Goal: Task Accomplishment & Management: Use online tool/utility

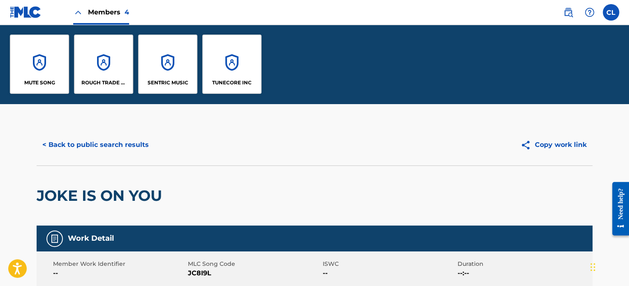
click at [190, 61] on div "SENTRIC MUSIC" at bounding box center [167, 64] width 59 height 59
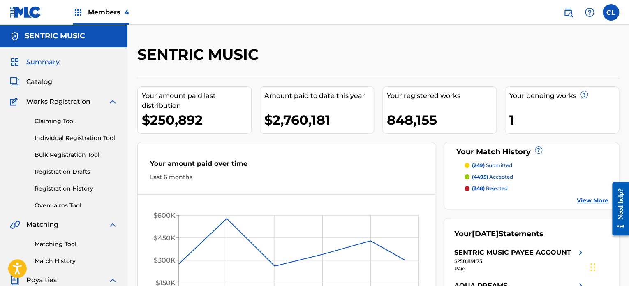
click at [56, 249] on div "Matching Tool Match History" at bounding box center [64, 248] width 108 height 36
click at [58, 249] on div "Matching Tool Match History" at bounding box center [64, 248] width 108 height 36
click at [66, 243] on link "Matching Tool" at bounding box center [76, 244] width 83 height 9
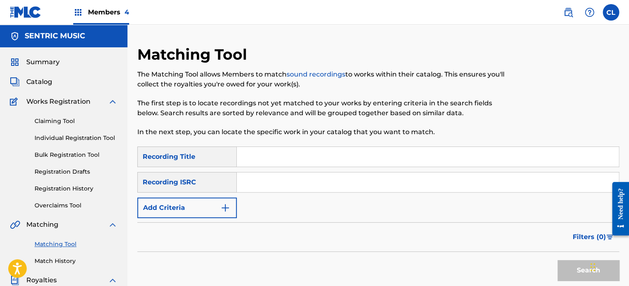
click at [299, 156] on input "Search Form" at bounding box center [428, 157] width 382 height 20
paste input "Comfort"
type input "Comfort"
click at [229, 212] on img "Search Form" at bounding box center [225, 208] width 10 height 10
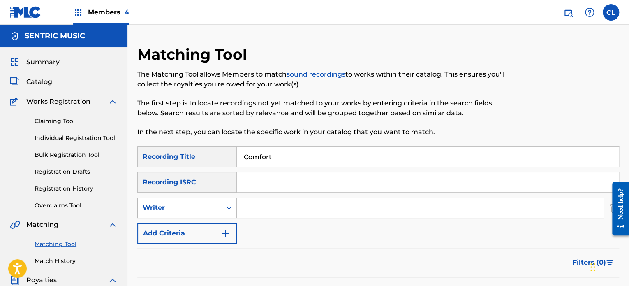
click at [206, 202] on div "Writer" at bounding box center [180, 208] width 84 height 16
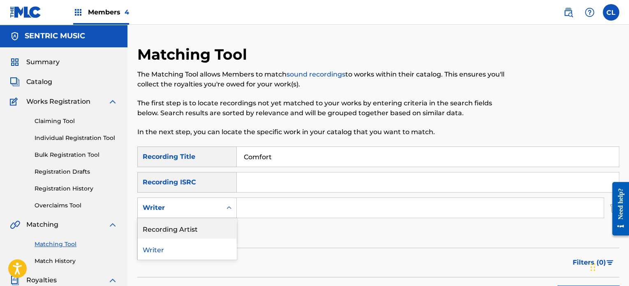
click at [197, 234] on div "Recording Artist" at bounding box center [187, 228] width 99 height 21
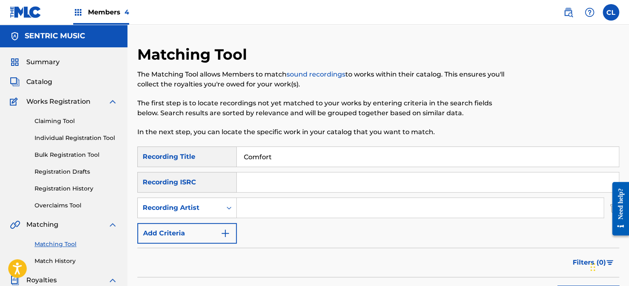
click at [267, 203] on input "Search Form" at bounding box center [420, 208] width 367 height 20
type input "paco"
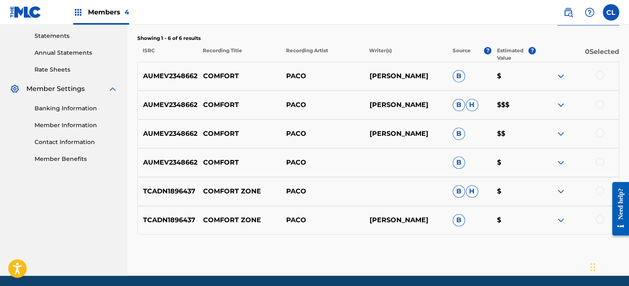
scroll to position [281, 0]
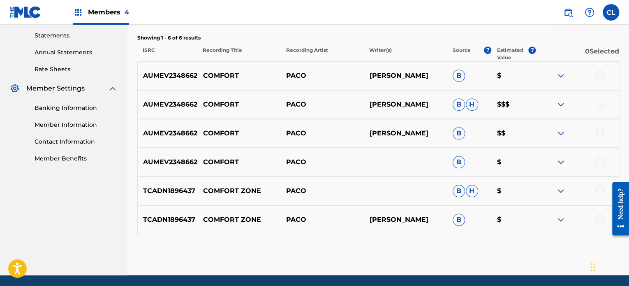
click at [602, 162] on div at bounding box center [600, 161] width 8 height 8
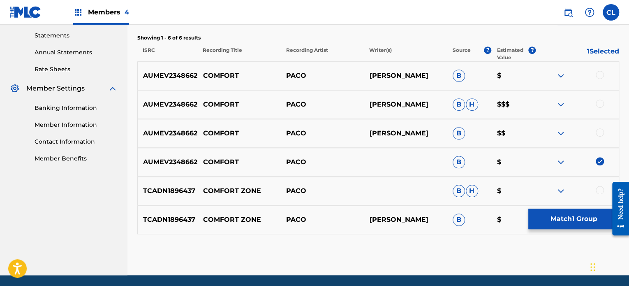
click at [600, 130] on div at bounding box center [600, 132] width 8 height 8
click at [602, 104] on div at bounding box center [600, 104] width 8 height 8
click at [600, 77] on div at bounding box center [600, 75] width 8 height 8
click at [579, 221] on button "Match 4 Groups" at bounding box center [574, 219] width 91 height 21
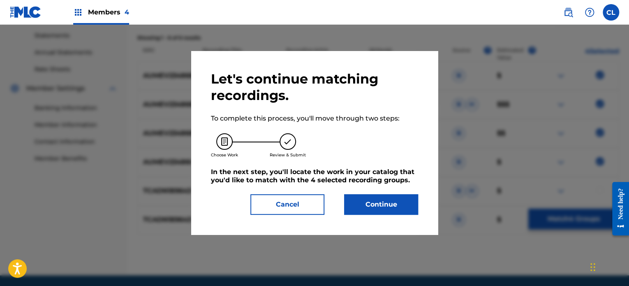
click at [400, 210] on button "Continue" at bounding box center [381, 204] width 74 height 21
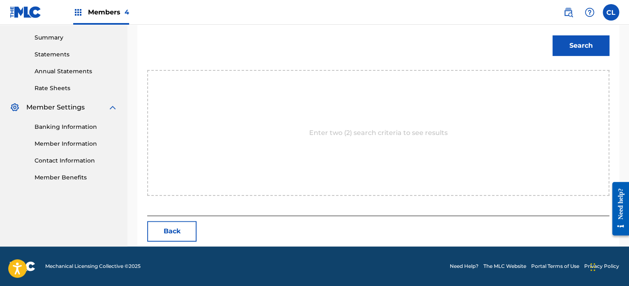
scroll to position [262, 0]
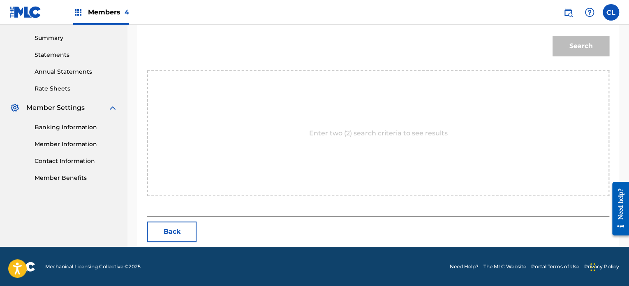
click at [173, 235] on button "Back" at bounding box center [171, 231] width 49 height 21
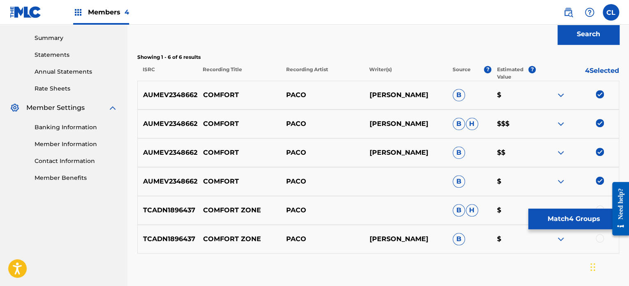
click at [566, 220] on button "Match 4 Groups" at bounding box center [574, 219] width 91 height 21
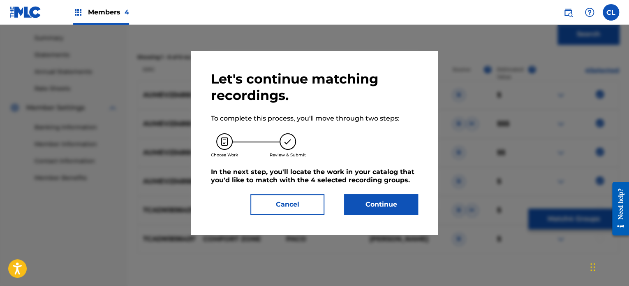
click at [390, 204] on button "Continue" at bounding box center [381, 204] width 74 height 21
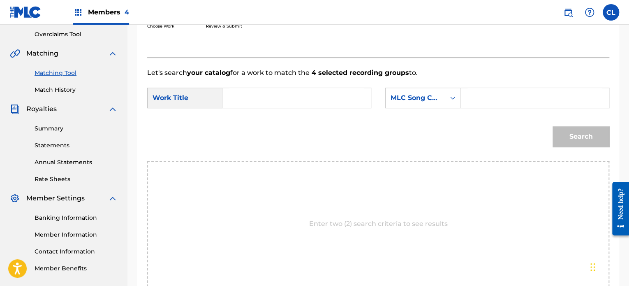
scroll to position [165, 0]
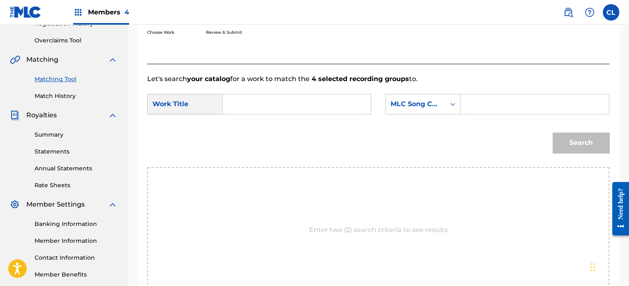
click at [493, 108] on input "Search Form" at bounding box center [535, 104] width 134 height 20
paste input "CL1CSS"
type input "CL1CSS"
click at [309, 106] on input "Search Form" at bounding box center [297, 104] width 134 height 20
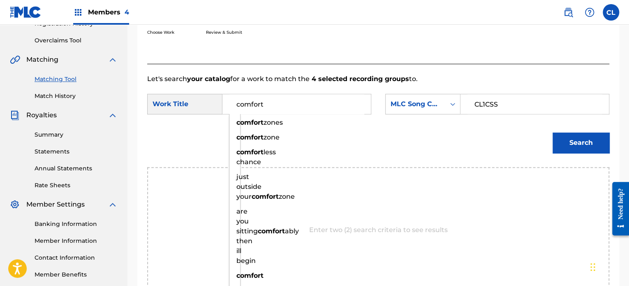
type input "comfort"
click at [585, 144] on button "Search" at bounding box center [581, 142] width 57 height 21
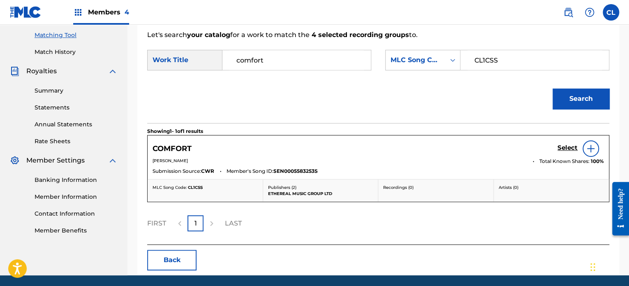
scroll to position [211, 0]
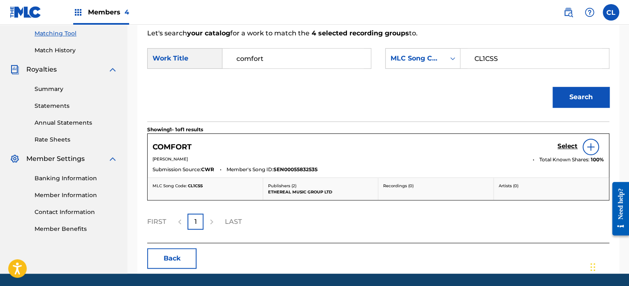
click at [568, 146] on h5 "Select" at bounding box center [568, 146] width 20 height 8
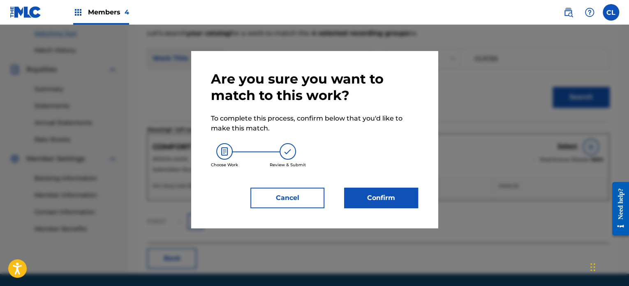
click at [382, 202] on button "Confirm" at bounding box center [381, 198] width 74 height 21
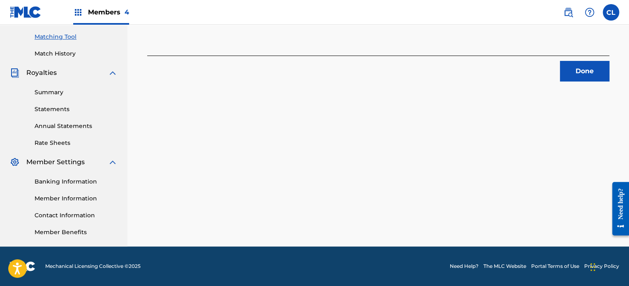
click at [569, 70] on button "Done" at bounding box center [584, 71] width 49 height 21
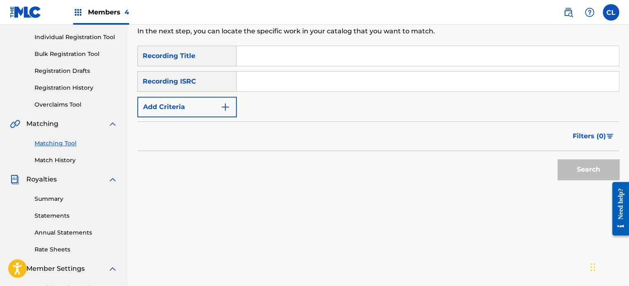
scroll to position [62, 0]
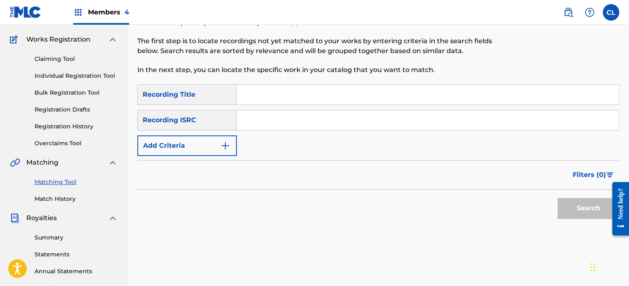
click at [261, 100] on input "Search Form" at bounding box center [428, 95] width 382 height 20
paste input "Comfort in Silence"
type input "Comfort in Silence"
click at [197, 153] on button "Add Criteria" at bounding box center [187, 145] width 100 height 21
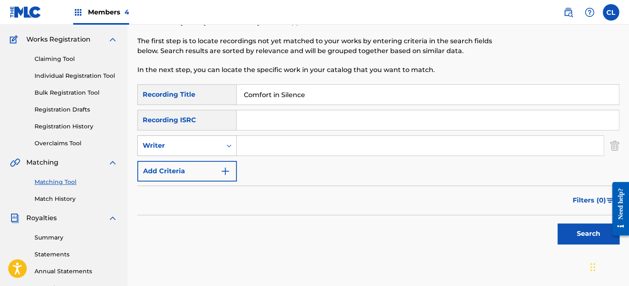
click at [185, 148] on div "Writer" at bounding box center [180, 146] width 74 height 10
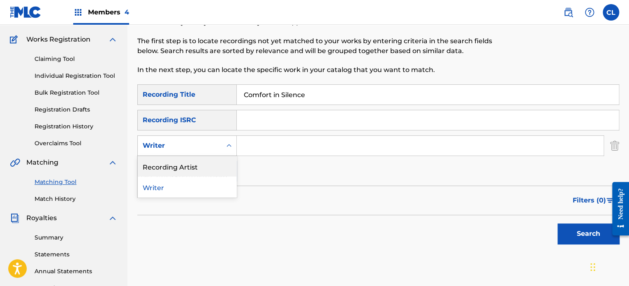
click at [193, 167] on div "Recording Artist" at bounding box center [187, 166] width 99 height 21
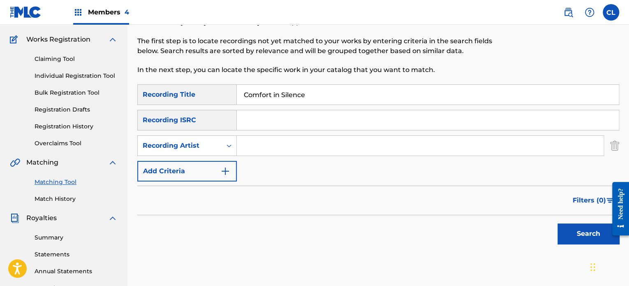
click at [254, 143] on input "Search Form" at bounding box center [420, 146] width 367 height 20
type input "[PERSON_NAME]"
click at [558, 223] on button "Search" at bounding box center [589, 233] width 62 height 21
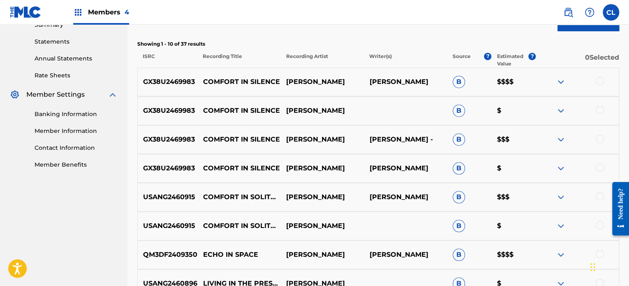
scroll to position [276, 0]
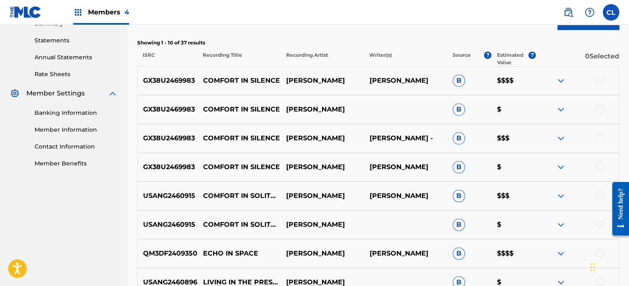
click at [599, 166] on div at bounding box center [600, 166] width 8 height 8
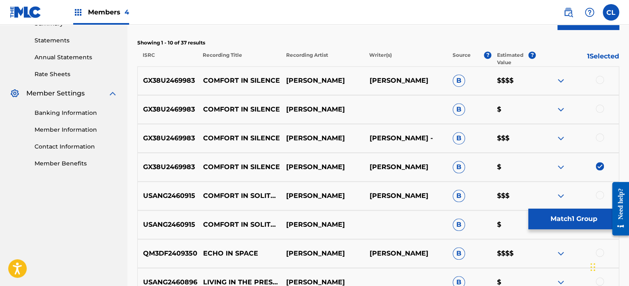
click at [600, 138] on div at bounding box center [600, 137] width 8 height 8
click at [601, 105] on div at bounding box center [600, 108] width 8 height 8
click at [599, 77] on div at bounding box center [600, 80] width 8 height 8
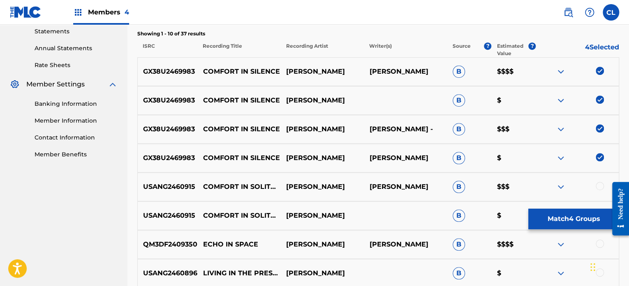
scroll to position [286, 0]
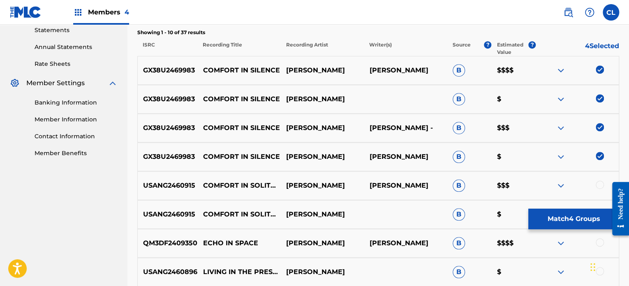
click at [564, 218] on button "Match 4 Groups" at bounding box center [574, 219] width 91 height 21
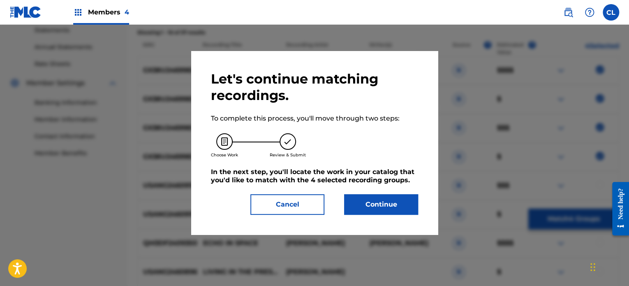
click at [401, 206] on button "Continue" at bounding box center [381, 204] width 74 height 21
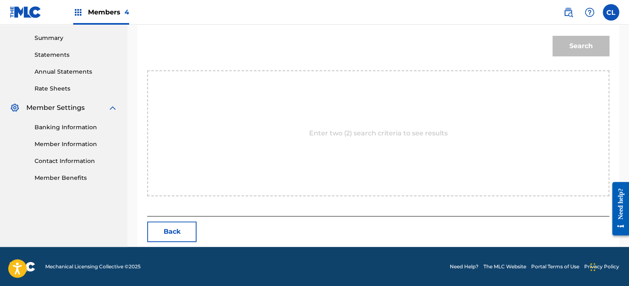
scroll to position [208, 0]
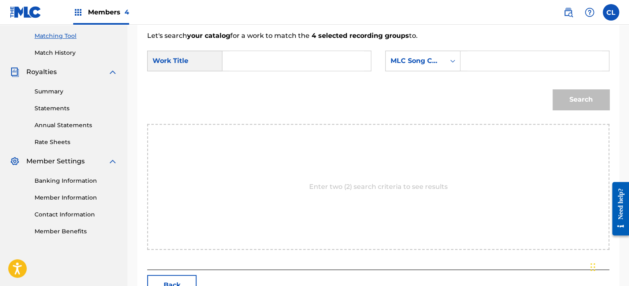
paste input "CL1J8V"
click at [522, 58] on input "Search Form" at bounding box center [535, 61] width 134 height 20
type input "CL1J8V"
click at [335, 52] on input "Search Form" at bounding box center [297, 61] width 134 height 20
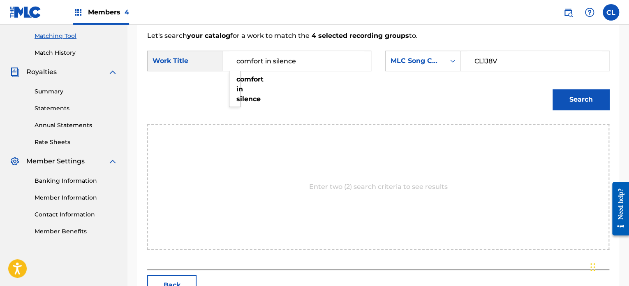
type input "comfort in silence"
click at [553, 89] on button "Search" at bounding box center [581, 99] width 57 height 21
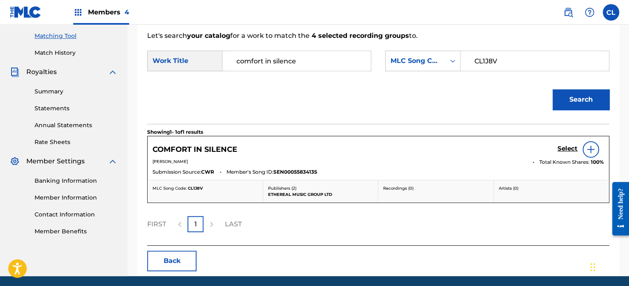
click at [563, 144] on div "Select" at bounding box center [581, 149] width 46 height 16
click at [568, 150] on h5 "Select" at bounding box center [568, 149] width 20 height 8
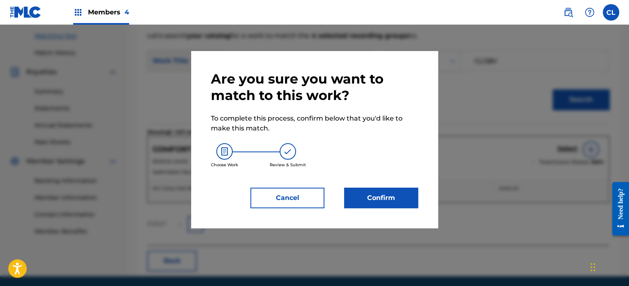
click at [389, 204] on button "Confirm" at bounding box center [381, 198] width 74 height 21
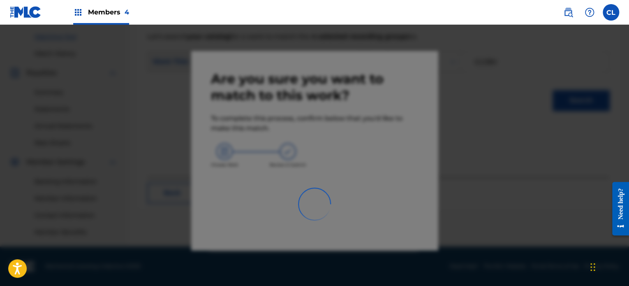
scroll to position [207, 0]
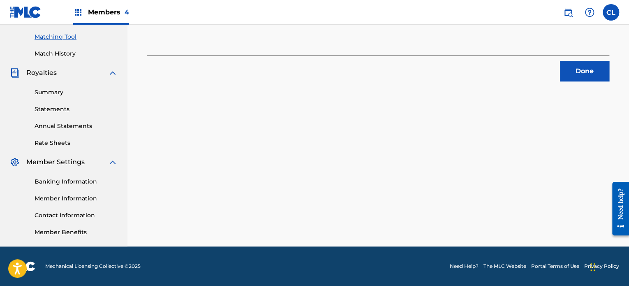
click at [586, 67] on button "Done" at bounding box center [584, 71] width 49 height 21
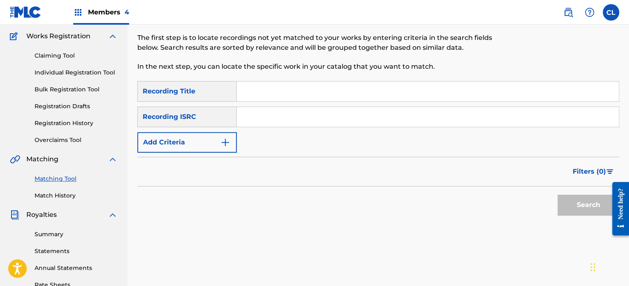
scroll to position [60, 0]
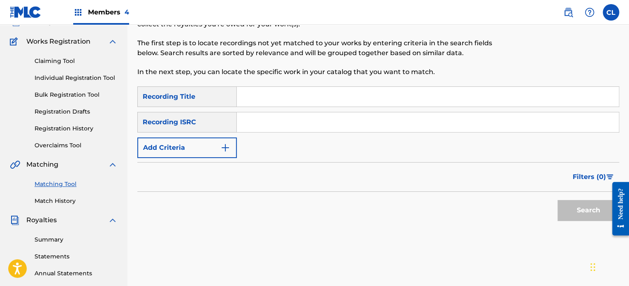
click at [276, 101] on input "Search Form" at bounding box center [428, 97] width 382 height 20
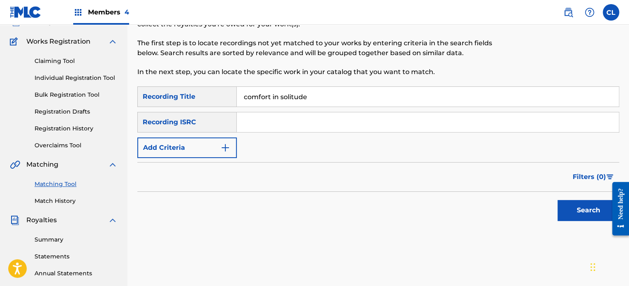
type input "comfort in solitude"
click at [558, 200] on button "Search" at bounding box center [589, 210] width 62 height 21
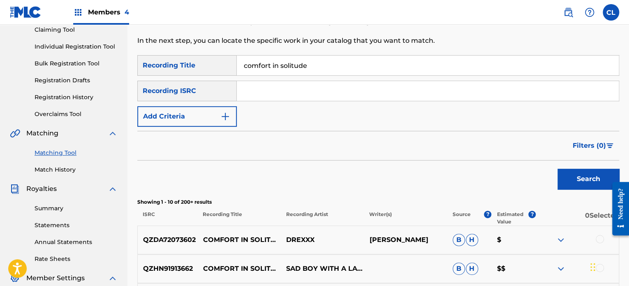
scroll to position [89, 0]
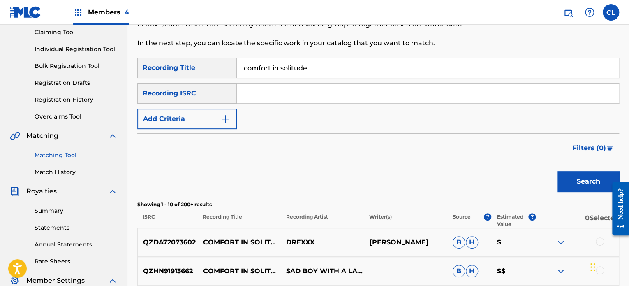
click at [190, 115] on button "Add Criteria" at bounding box center [187, 119] width 100 height 21
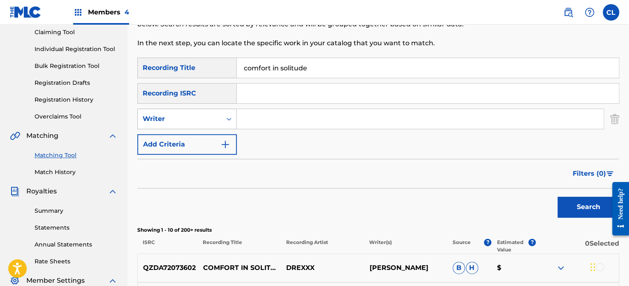
click at [202, 121] on div "Writer" at bounding box center [180, 119] width 74 height 10
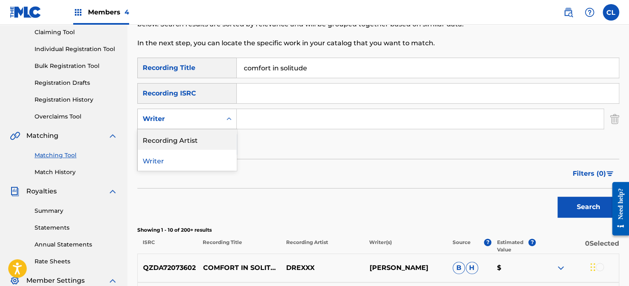
click at [199, 138] on div "Recording Artist" at bounding box center [187, 139] width 99 height 21
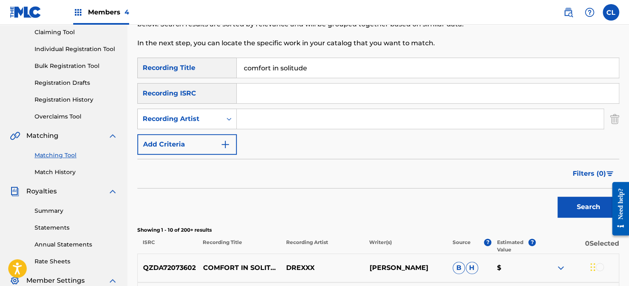
click at [254, 123] on input "Search Form" at bounding box center [420, 119] width 367 height 20
type input "[PERSON_NAME]"
click at [558, 197] on button "Search" at bounding box center [589, 207] width 62 height 21
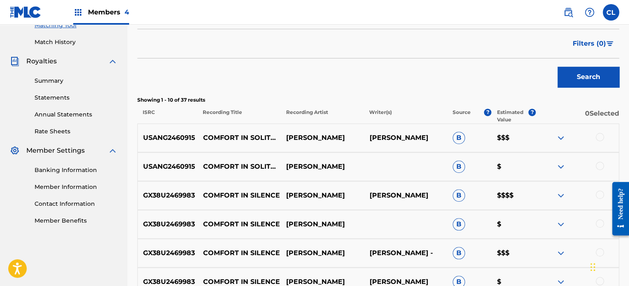
scroll to position [224, 0]
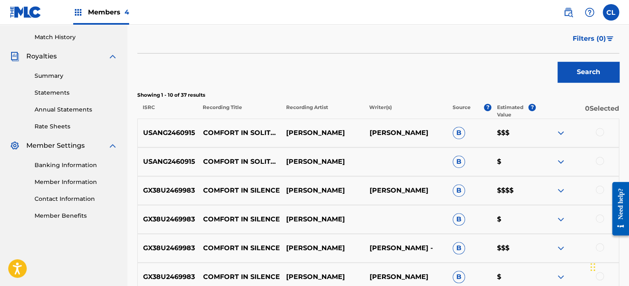
click at [600, 161] on div at bounding box center [600, 161] width 8 height 8
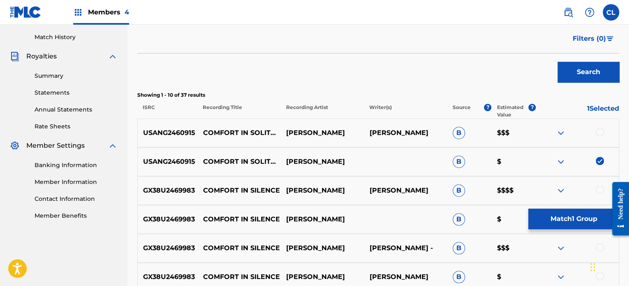
click at [600, 130] on div at bounding box center [600, 132] width 8 height 8
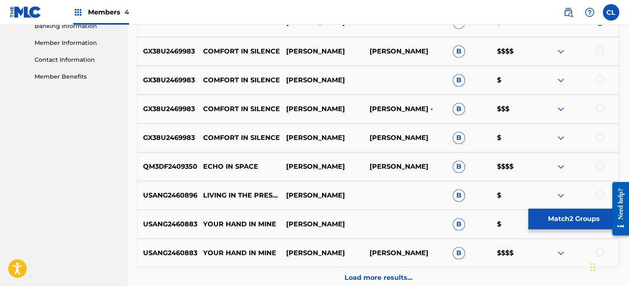
scroll to position [363, 0]
click at [552, 218] on button "Match 2 Groups" at bounding box center [574, 219] width 91 height 21
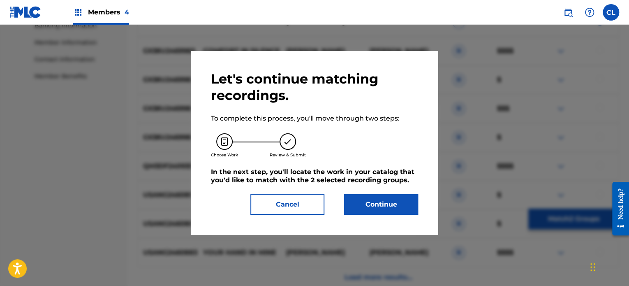
click at [391, 208] on button "Continue" at bounding box center [381, 204] width 74 height 21
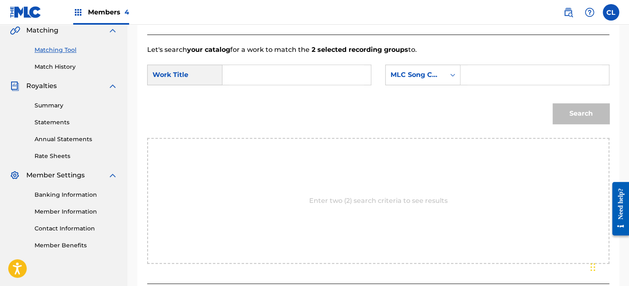
scroll to position [174, 0]
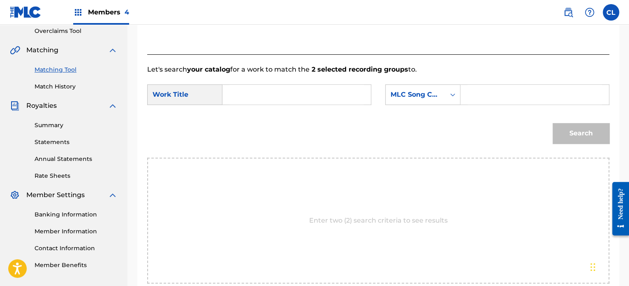
click at [486, 90] on input "Search Form" at bounding box center [535, 95] width 134 height 20
paste input "CL0U5L"
type input "CL0U5L"
click at [307, 96] on input "Search Form" at bounding box center [297, 95] width 134 height 20
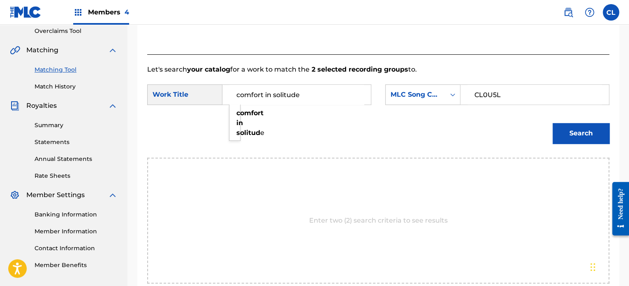
type input "comfort in solitude"
click at [553, 123] on button "Search" at bounding box center [581, 133] width 57 height 21
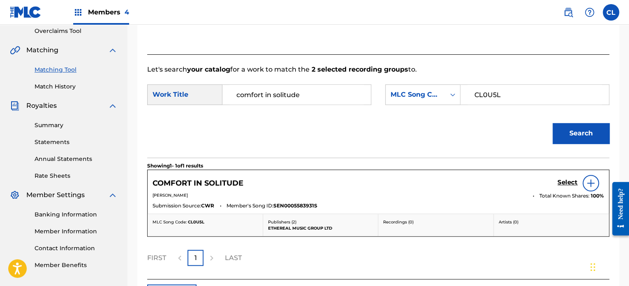
click at [572, 182] on h5 "Select" at bounding box center [568, 183] width 20 height 8
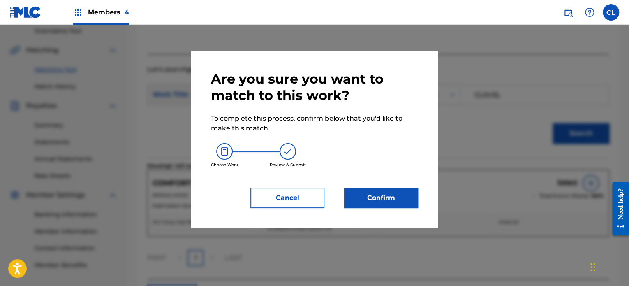
click at [391, 198] on button "Confirm" at bounding box center [381, 198] width 74 height 21
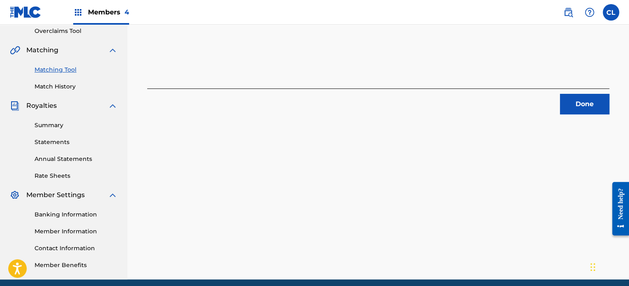
click at [579, 106] on button "Done" at bounding box center [584, 104] width 49 height 21
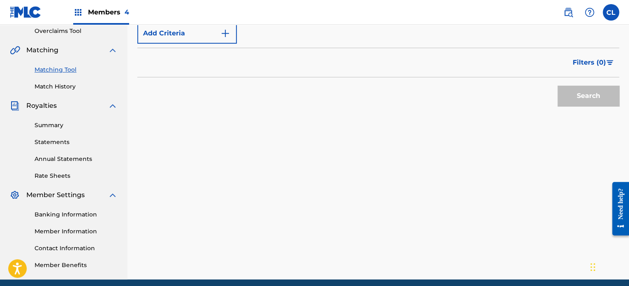
scroll to position [0, 0]
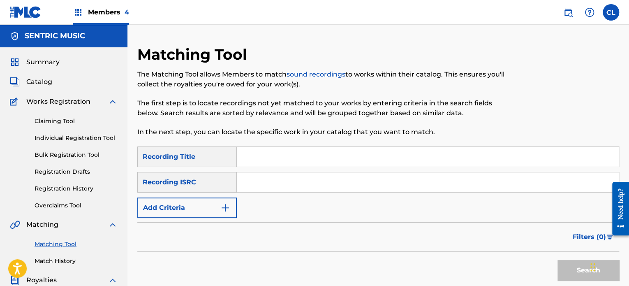
click at [271, 160] on input "Search Form" at bounding box center [428, 157] width 382 height 20
paste input "Composure"
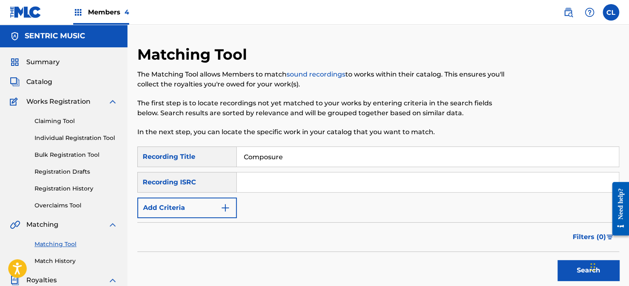
type input "Composure"
click at [206, 206] on button "Add Criteria" at bounding box center [187, 207] width 100 height 21
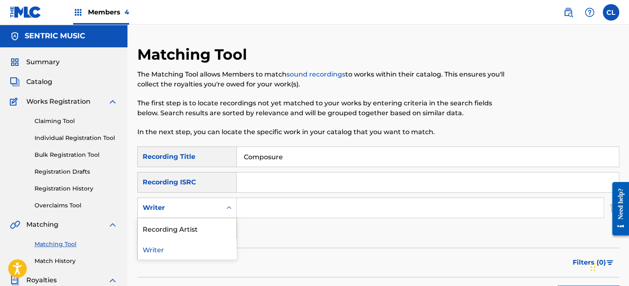
click at [194, 210] on div "Writer" at bounding box center [180, 208] width 74 height 10
click at [192, 228] on div "Recording Artist" at bounding box center [187, 228] width 99 height 21
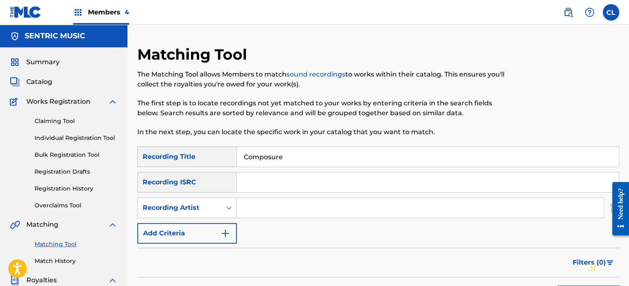
click at [281, 204] on input "Search Form" at bounding box center [420, 208] width 367 height 20
type input "[PERSON_NAME]"
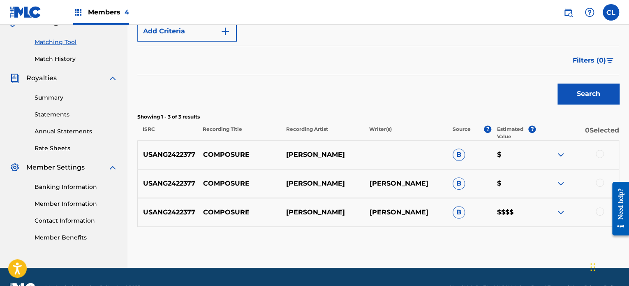
scroll to position [206, 0]
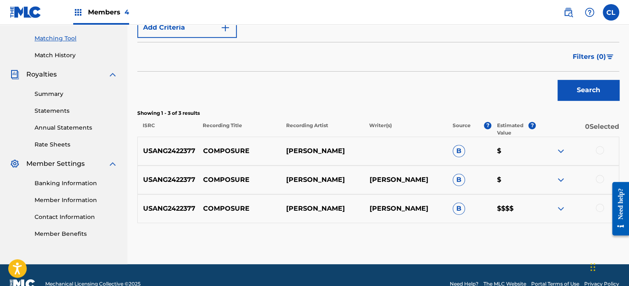
click at [600, 210] on div at bounding box center [600, 208] width 8 height 8
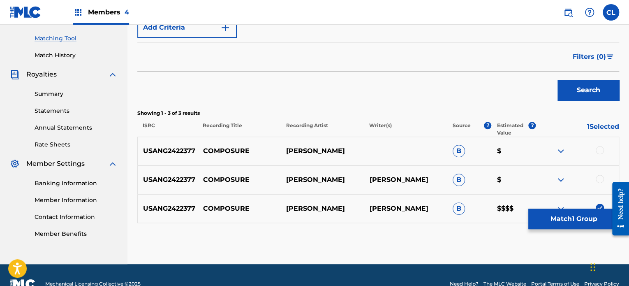
click at [600, 175] on div at bounding box center [600, 179] width 8 height 8
click at [600, 146] on div at bounding box center [600, 150] width 8 height 8
click at [573, 226] on button "Match 3 Groups" at bounding box center [574, 219] width 91 height 21
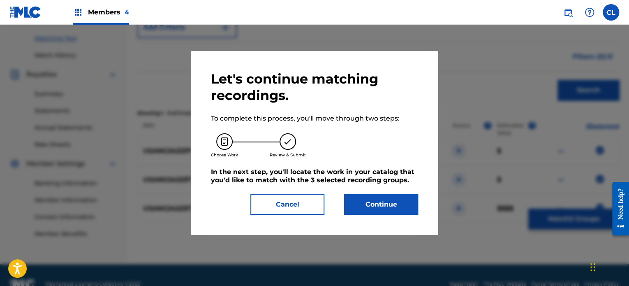
click at [404, 205] on button "Continue" at bounding box center [381, 204] width 74 height 21
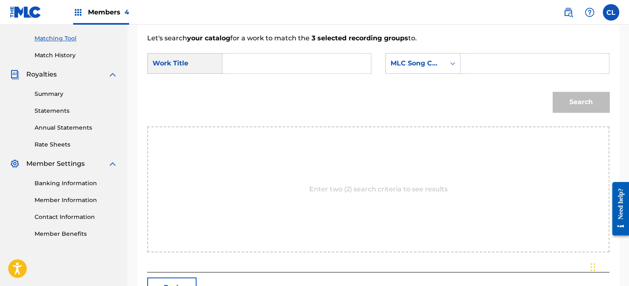
click at [497, 67] on input "Search Form" at bounding box center [535, 63] width 134 height 20
paste input "CL02KU"
type input "CL02KU"
click at [308, 69] on input "Search Form" at bounding box center [297, 63] width 134 height 20
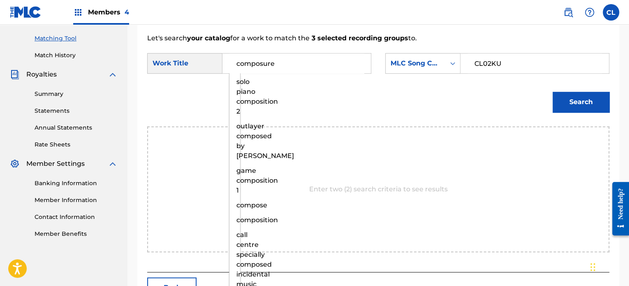
type input "composure"
click at [553, 92] on button "Search" at bounding box center [581, 102] width 57 height 21
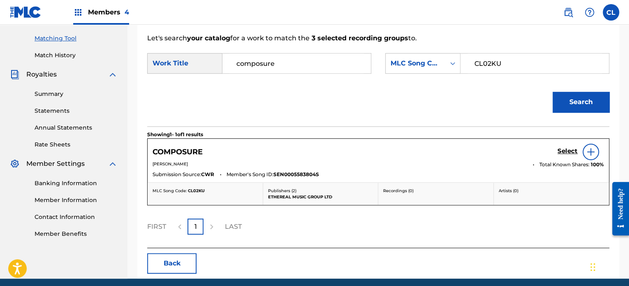
click at [565, 149] on h5 "Select" at bounding box center [568, 151] width 20 height 8
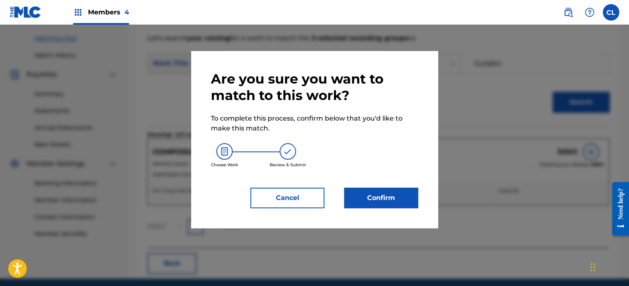
click at [398, 199] on button "Confirm" at bounding box center [381, 198] width 74 height 21
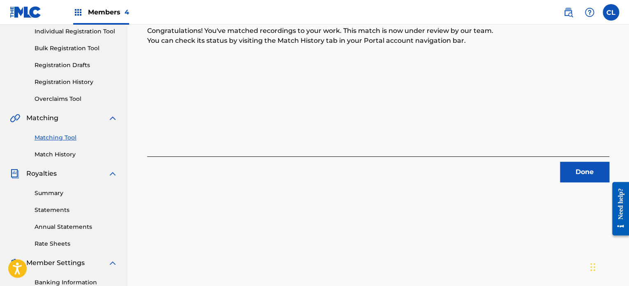
scroll to position [106, 0]
click at [570, 167] on button "Done" at bounding box center [584, 172] width 49 height 21
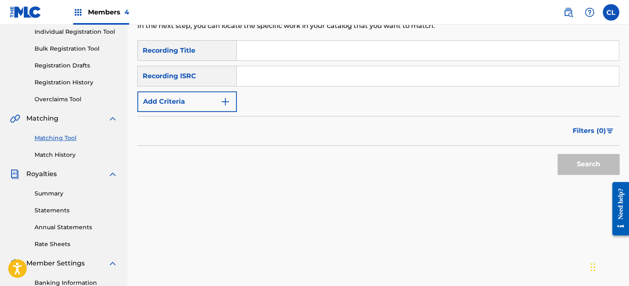
click at [301, 48] on input "Search Form" at bounding box center [428, 51] width 382 height 20
paste input "Confidence"
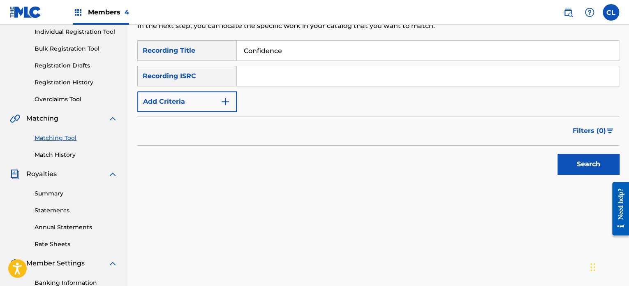
type input "Confidence"
click at [201, 104] on button "Add Criteria" at bounding box center [187, 101] width 100 height 21
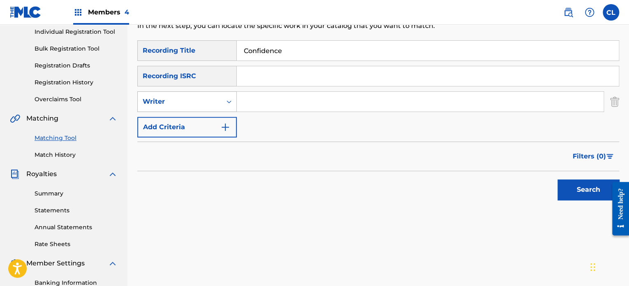
click at [209, 101] on div "Writer" at bounding box center [180, 102] width 74 height 10
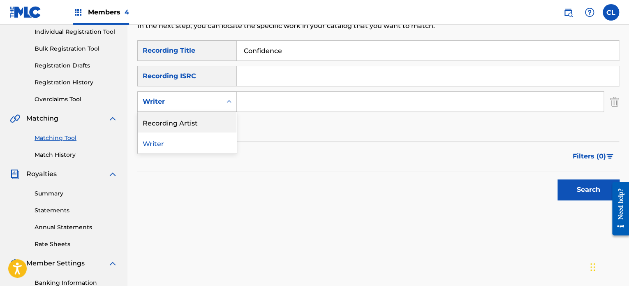
click at [200, 123] on div "Recording Artist" at bounding box center [187, 122] width 99 height 21
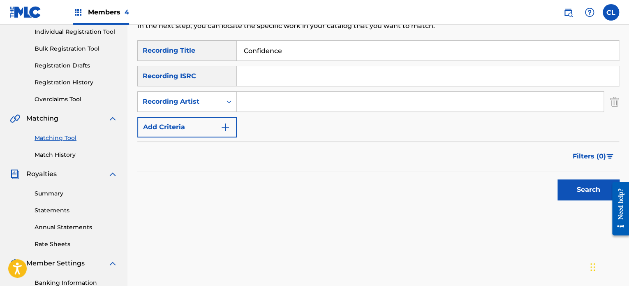
click at [261, 104] on input "Search Form" at bounding box center [420, 102] width 367 height 20
type input "lono"
click at [558, 179] on button "Search" at bounding box center [589, 189] width 62 height 21
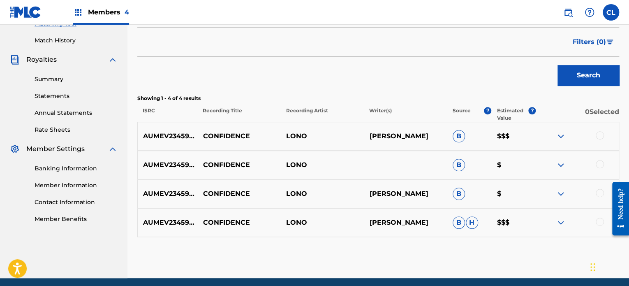
scroll to position [225, 0]
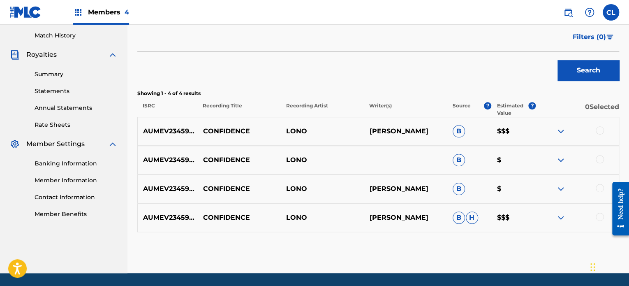
click at [598, 213] on div at bounding box center [600, 217] width 8 height 8
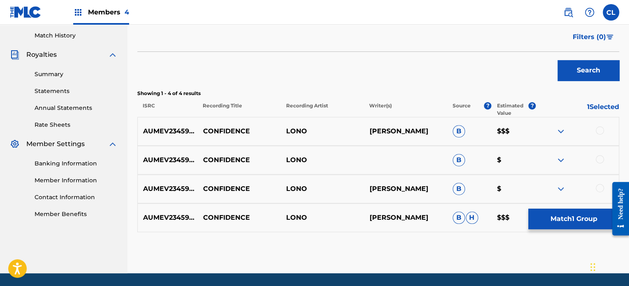
click at [600, 184] on div at bounding box center [600, 188] width 8 height 8
click at [598, 159] on div at bounding box center [600, 159] width 8 height 8
click at [603, 127] on div at bounding box center [600, 130] width 8 height 8
click at [563, 216] on button "Match 4 Groups" at bounding box center [574, 219] width 91 height 21
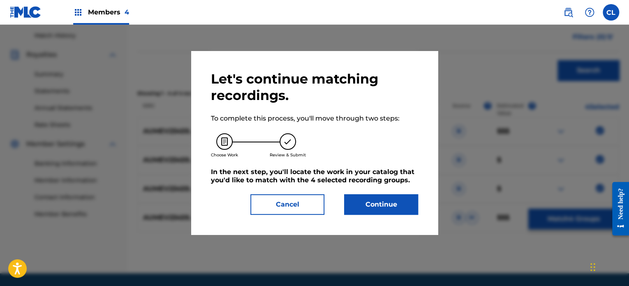
click at [388, 204] on button "Continue" at bounding box center [381, 204] width 74 height 21
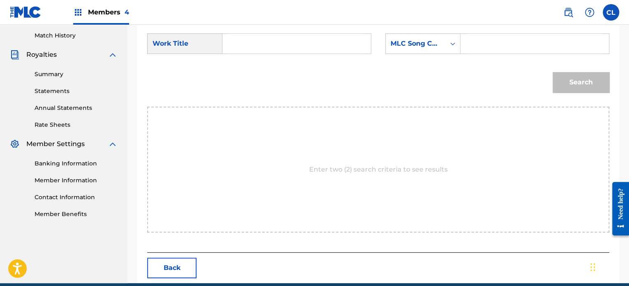
click at [506, 44] on input "Search Form" at bounding box center [535, 44] width 134 height 20
paste input "CL1RE4"
type input "CL1RE4"
click at [299, 42] on input "Search Form" at bounding box center [297, 44] width 134 height 20
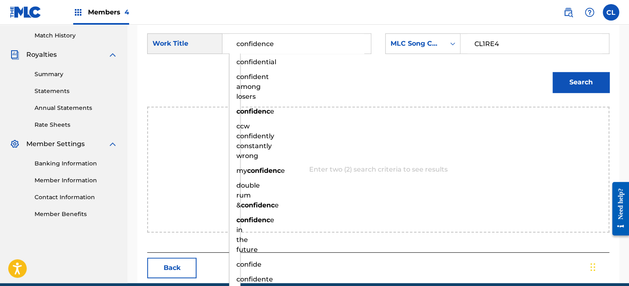
type input "confidence"
click at [553, 72] on button "Search" at bounding box center [581, 82] width 57 height 21
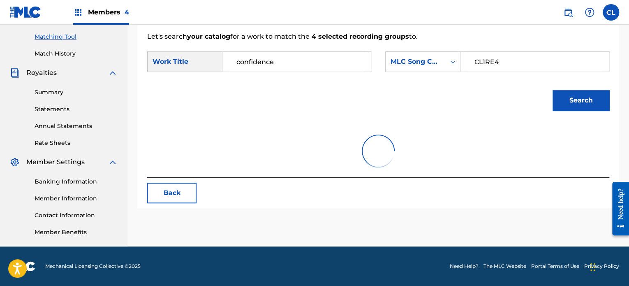
scroll to position [207, 0]
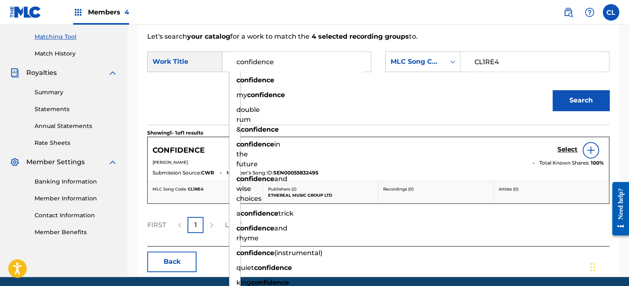
click at [566, 149] on h5 "Select" at bounding box center [568, 150] width 20 height 8
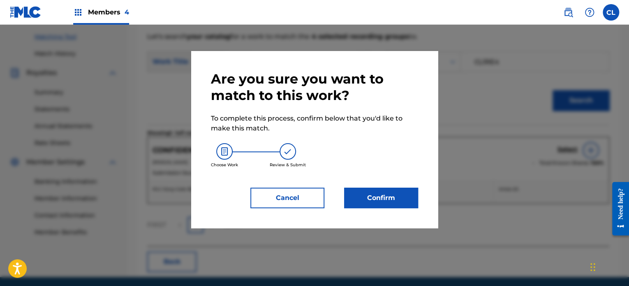
click at [403, 201] on button "Confirm" at bounding box center [381, 198] width 74 height 21
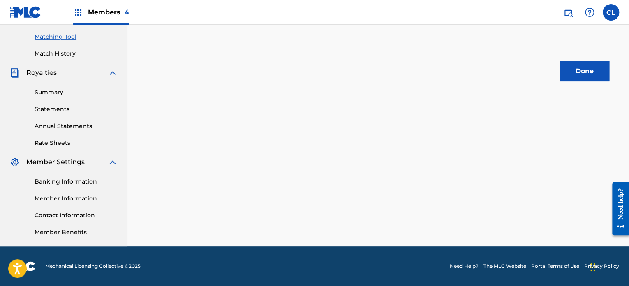
click at [589, 70] on button "Done" at bounding box center [584, 71] width 49 height 21
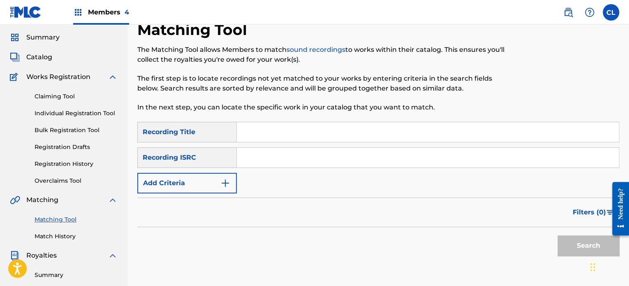
scroll to position [7, 0]
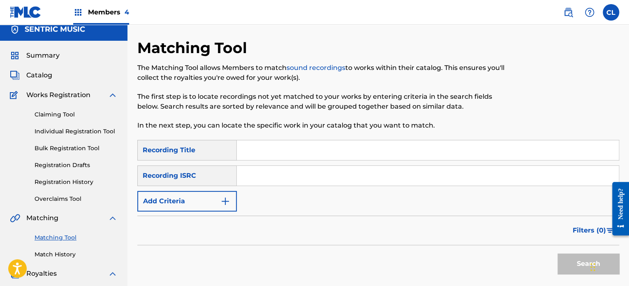
paste input "Conflict Resolution"
click at [260, 156] on input "Search Form" at bounding box center [428, 150] width 382 height 20
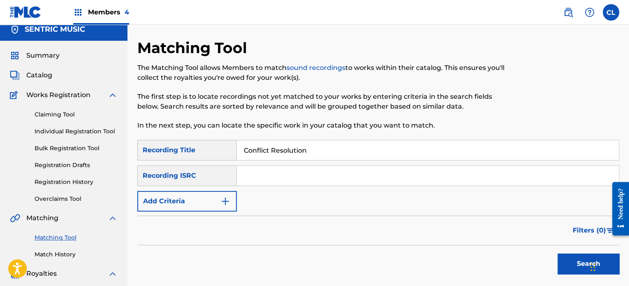
type input "Conflict Resolution"
click at [206, 202] on button "Add Criteria" at bounding box center [187, 201] width 100 height 21
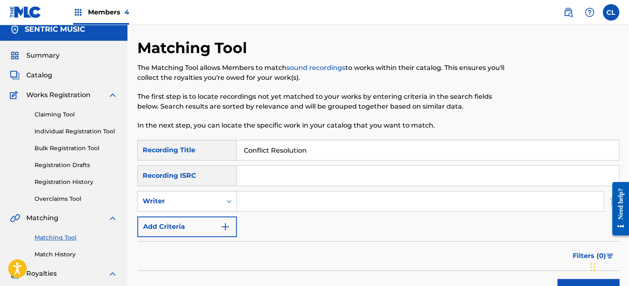
click at [262, 199] on input "Search Form" at bounding box center [420, 201] width 367 height 20
click at [218, 196] on div "Writer" at bounding box center [180, 201] width 84 height 16
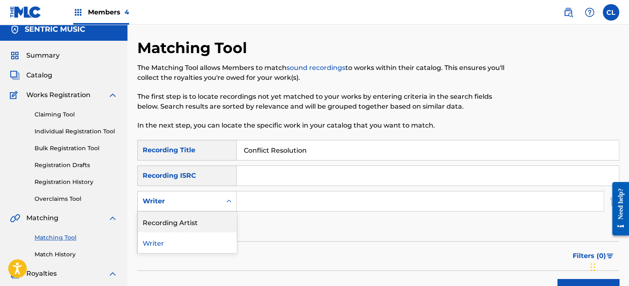
click at [204, 218] on div "Recording Artist" at bounding box center [187, 221] width 99 height 21
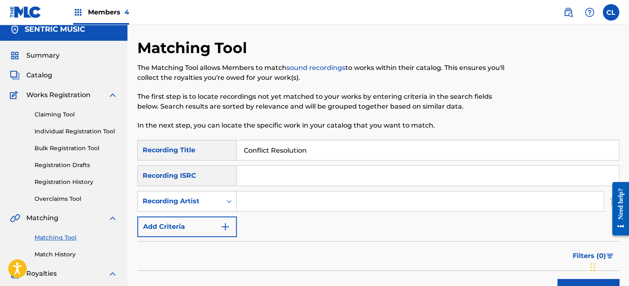
click at [277, 194] on input "Search Form" at bounding box center [420, 201] width 367 height 20
type input "[PERSON_NAME]"
click at [558, 279] on button "Search" at bounding box center [589, 289] width 62 height 21
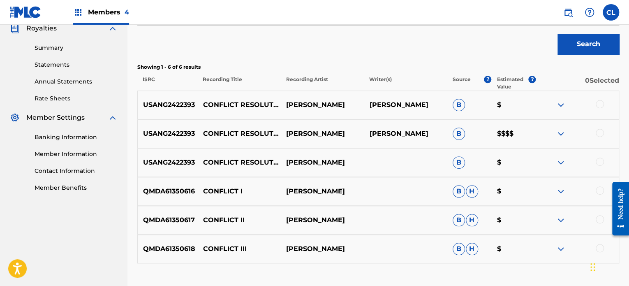
scroll to position [260, 0]
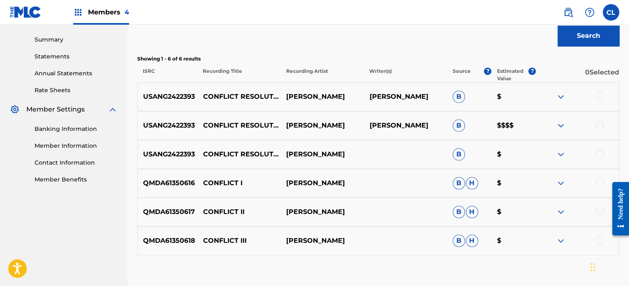
click at [600, 150] on div at bounding box center [600, 153] width 8 height 8
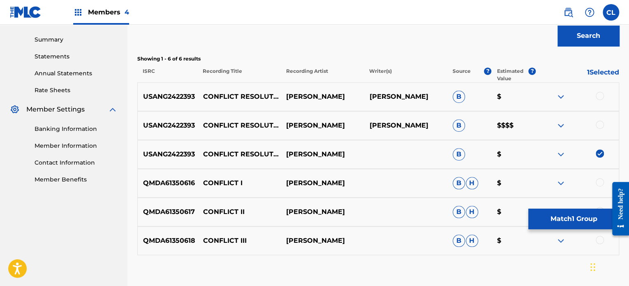
click at [598, 121] on div at bounding box center [600, 125] width 8 height 8
click at [600, 89] on div "USANG2422393 CONFLICT RESOLUTION [PERSON_NAME] [PERSON_NAME] B $" at bounding box center [378, 96] width 482 height 29
click at [600, 97] on div at bounding box center [600, 96] width 8 height 8
click at [573, 222] on button "Match 3 Groups" at bounding box center [574, 219] width 91 height 21
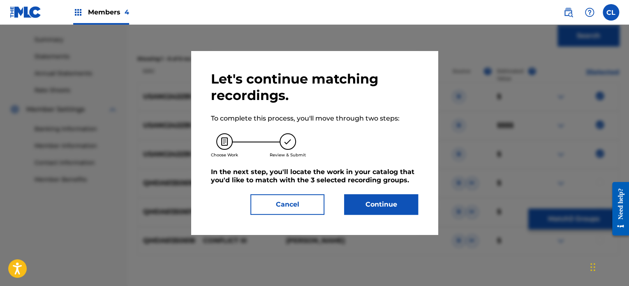
click at [386, 204] on button "Continue" at bounding box center [381, 204] width 74 height 21
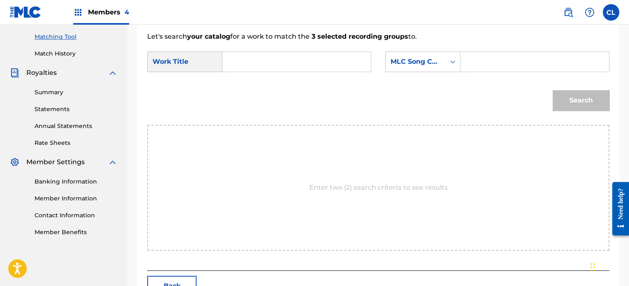
scroll to position [195, 0]
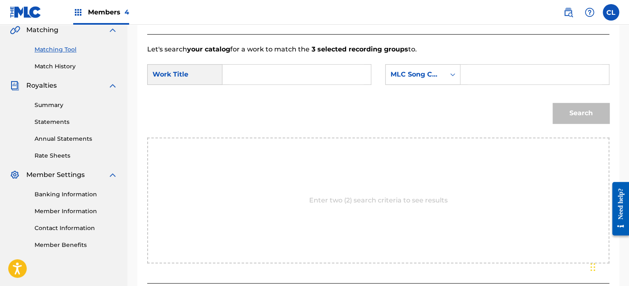
click at [506, 74] on input "Search Form" at bounding box center [535, 75] width 134 height 20
paste input "CL097D"
type input "CL097D"
click at [318, 75] on input "Search Form" at bounding box center [297, 75] width 134 height 20
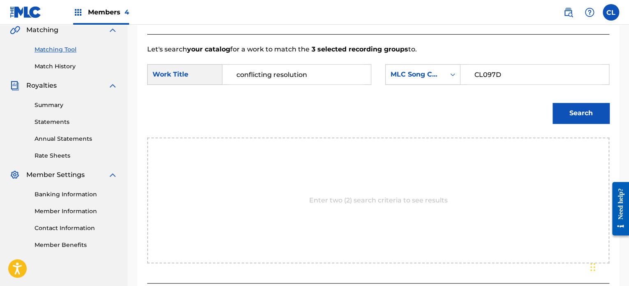
type input "conflicting resolution"
click at [553, 103] on button "Search" at bounding box center [581, 113] width 57 height 21
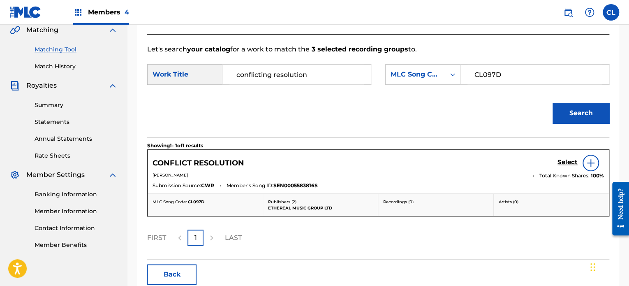
click at [571, 164] on h5 "Select" at bounding box center [568, 162] width 20 height 8
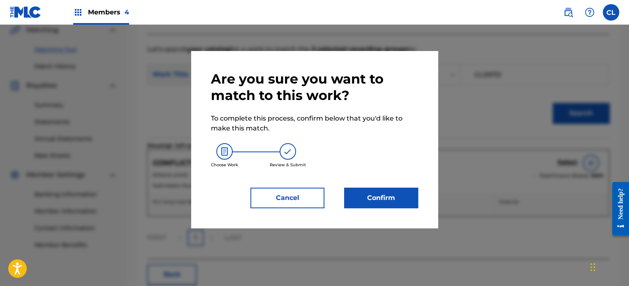
click at [373, 195] on button "Confirm" at bounding box center [381, 198] width 74 height 21
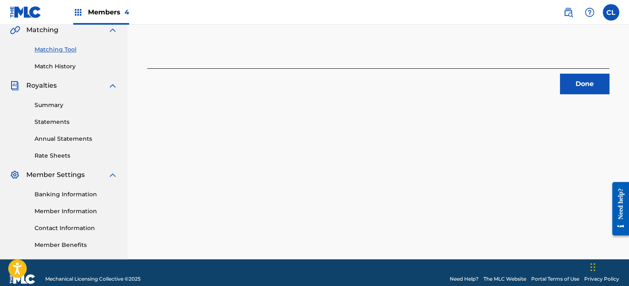
click at [587, 83] on button "Done" at bounding box center [584, 84] width 49 height 21
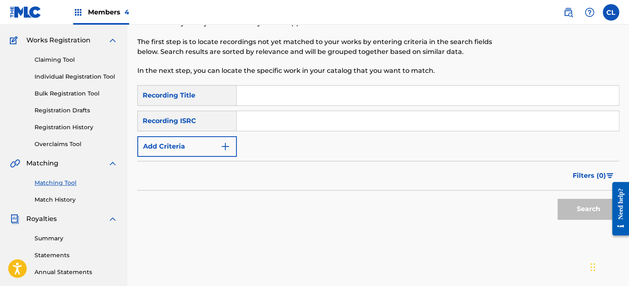
scroll to position [0, 0]
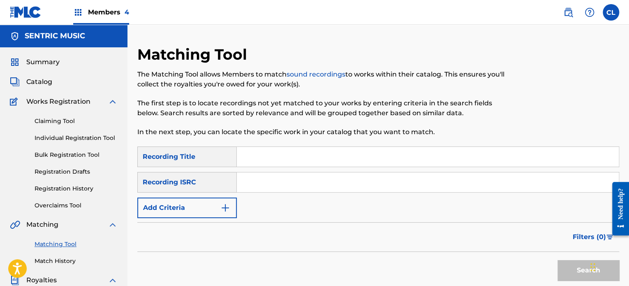
paste input "Connecting Relationships"
click at [279, 159] on input "Connecting Relationships" at bounding box center [428, 157] width 382 height 20
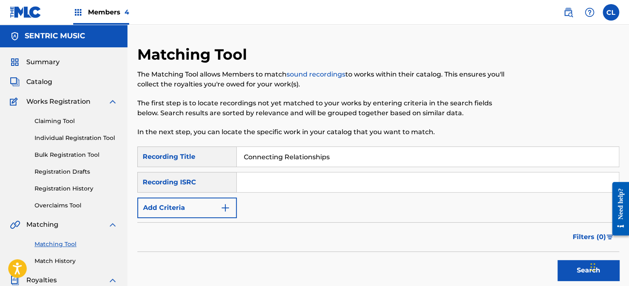
type input "Connecting Relationships"
click at [209, 203] on button "Add Criteria" at bounding box center [187, 207] width 100 height 21
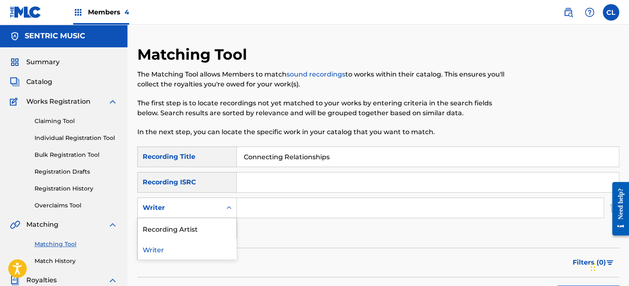
click at [204, 203] on div "Writer" at bounding box center [180, 208] width 74 height 10
click at [202, 223] on div "Recording Artist" at bounding box center [187, 228] width 99 height 21
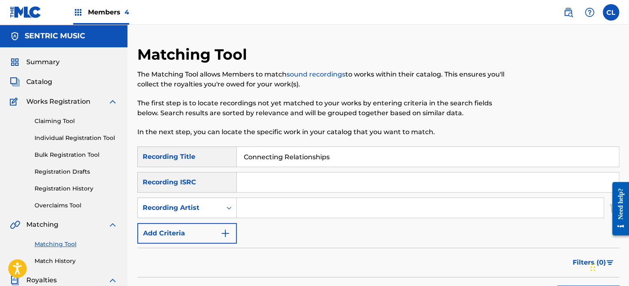
click at [274, 197] on div "SearchWithCriteria6c3e191d-e349-4427-b288-f82c6839c2b5 Recording Title Connecti…" at bounding box center [378, 194] width 482 height 97
click at [264, 216] on input "Search Form" at bounding box center [420, 208] width 367 height 20
type input "[PERSON_NAME]"
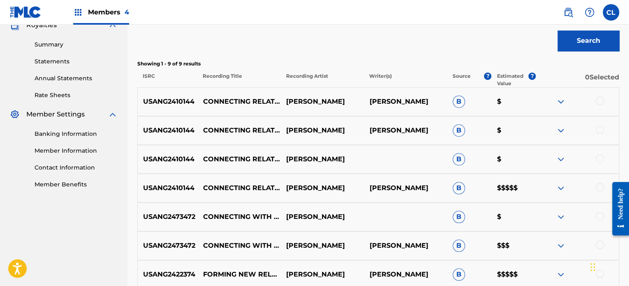
scroll to position [265, 0]
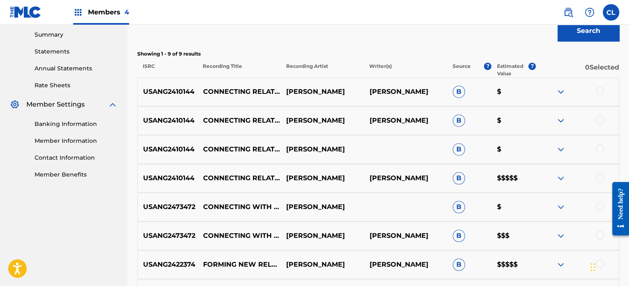
click at [599, 175] on div at bounding box center [600, 177] width 8 height 8
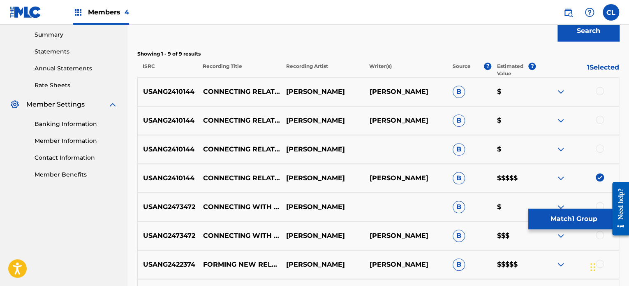
click at [599, 145] on div at bounding box center [600, 148] width 8 height 8
click at [600, 121] on div at bounding box center [600, 120] width 8 height 8
click at [600, 90] on div at bounding box center [600, 91] width 8 height 8
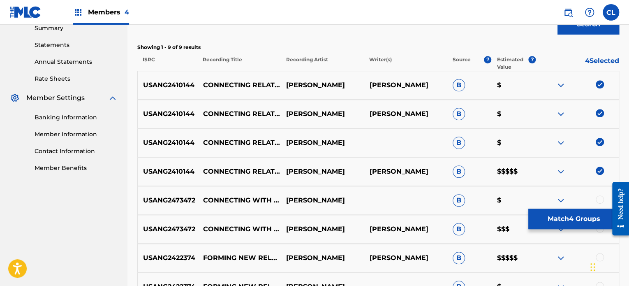
scroll to position [271, 0]
click at [563, 223] on button "Match 4 Groups" at bounding box center [574, 219] width 91 height 21
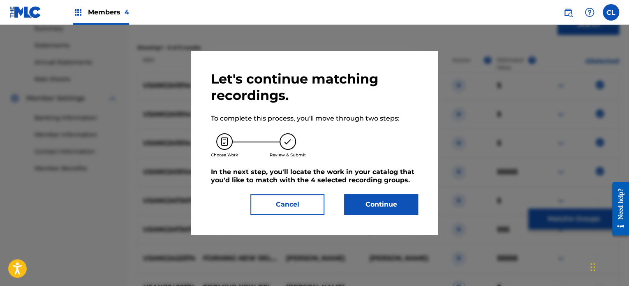
click at [388, 205] on button "Continue" at bounding box center [381, 204] width 74 height 21
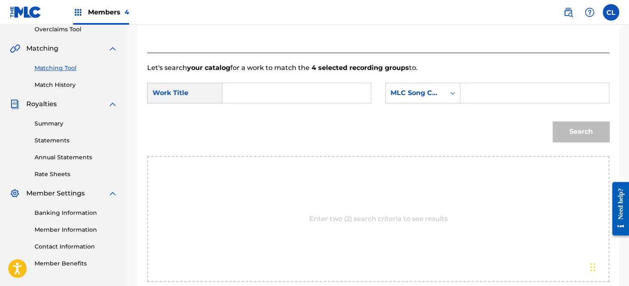
scroll to position [176, 0]
click at [501, 93] on input "Search Form" at bounding box center [535, 93] width 134 height 20
paste input "CL1CJI"
type input "CL1CJI"
click at [271, 86] on input "Search Form" at bounding box center [297, 93] width 134 height 20
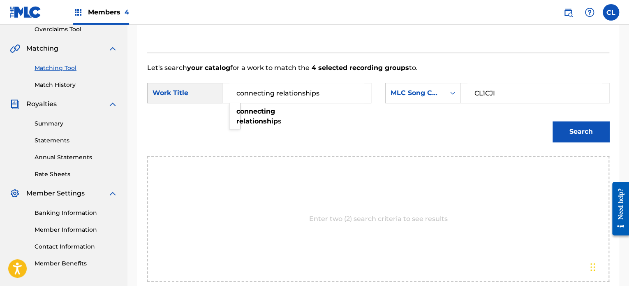
type input "connecting relationships"
click at [553, 121] on button "Search" at bounding box center [581, 131] width 57 height 21
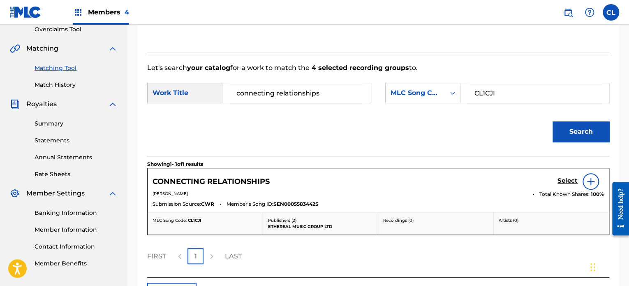
click at [568, 177] on h5 "Select" at bounding box center [568, 181] width 20 height 8
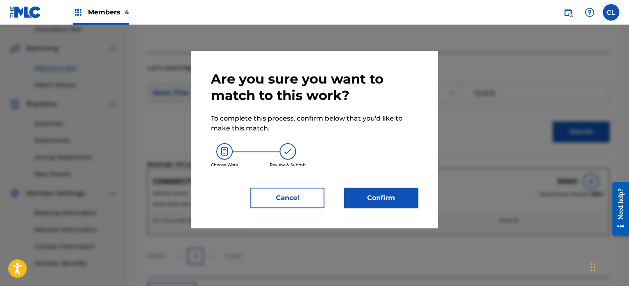
click at [376, 195] on button "Confirm" at bounding box center [381, 198] width 74 height 21
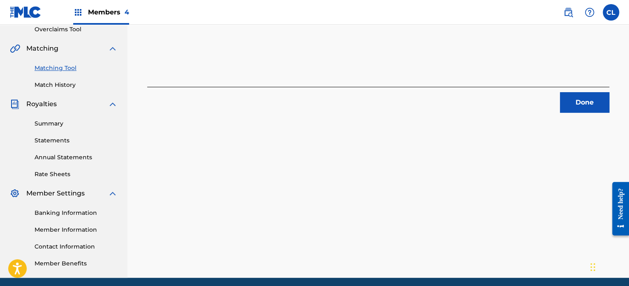
click at [574, 103] on button "Done" at bounding box center [584, 102] width 49 height 21
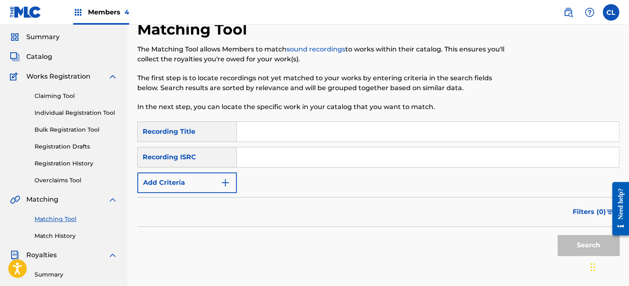
scroll to position [0, 0]
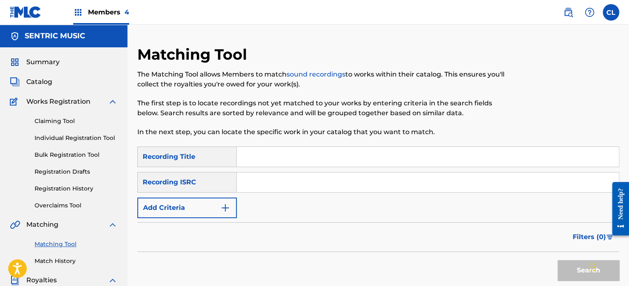
click at [268, 167] on div "SearchWithCriteria6c3e191d-e349-4427-b288-f82c6839c2b5 Recording Title SearchWi…" at bounding box center [378, 182] width 482 height 72
click at [255, 152] on input "Search Form" at bounding box center [428, 157] width 382 height 20
paste input "Consistency"
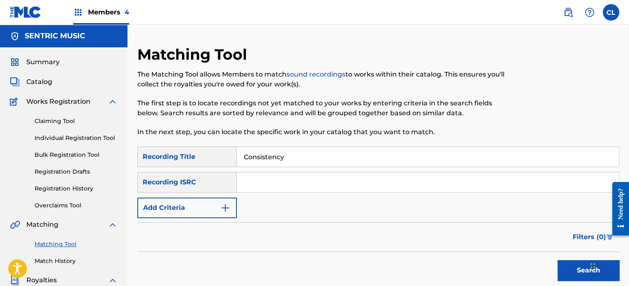
type input "Consistency"
click at [206, 215] on button "Add Criteria" at bounding box center [187, 207] width 100 height 21
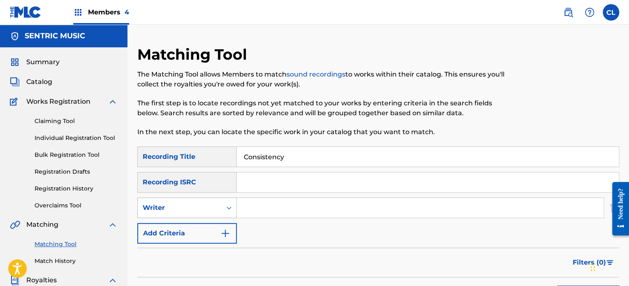
click at [193, 207] on div "Writer" at bounding box center [180, 208] width 74 height 10
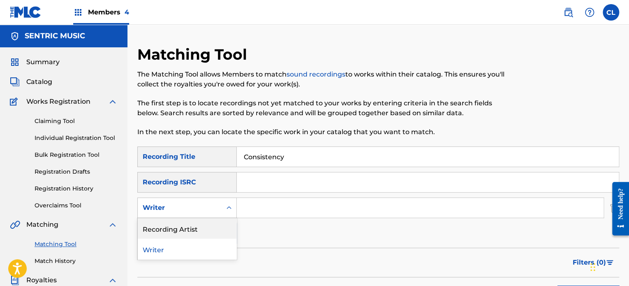
click at [188, 230] on div "Recording Artist" at bounding box center [187, 228] width 99 height 21
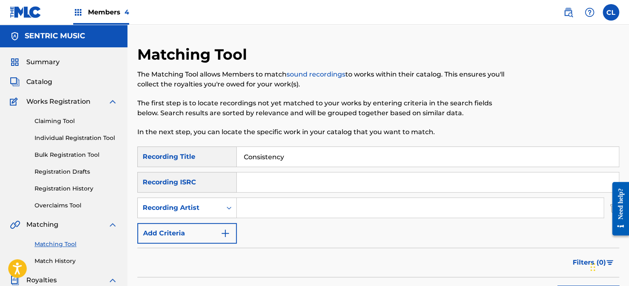
click at [276, 208] on input "Search Form" at bounding box center [420, 208] width 367 height 20
type input "[PERSON_NAME]"
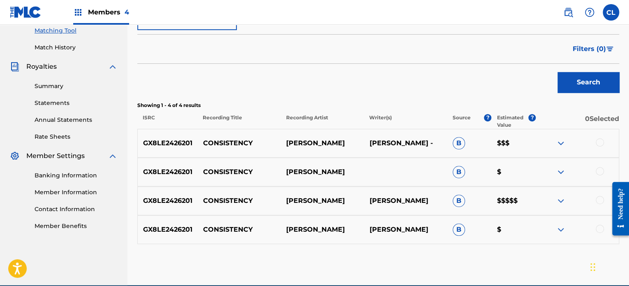
scroll to position [234, 0]
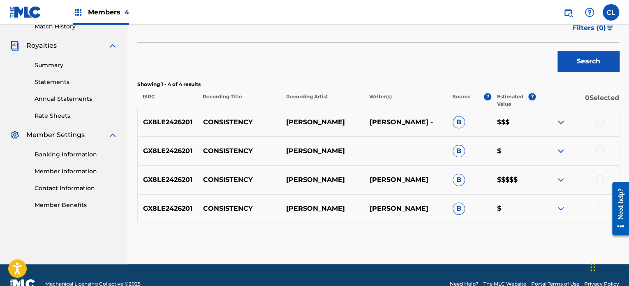
click at [601, 209] on div at bounding box center [600, 208] width 8 height 8
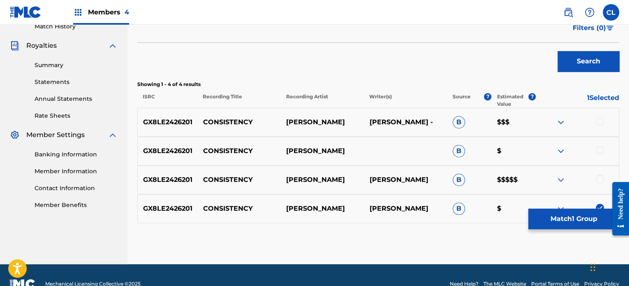
click at [607, 188] on div at bounding box center [617, 208] width 23 height 66
click at [600, 180] on div at bounding box center [600, 179] width 8 height 8
click at [604, 143] on div "GX8LE2426201 CONSISTENCY [PERSON_NAME] B $" at bounding box center [378, 151] width 482 height 29
click at [601, 148] on div at bounding box center [600, 150] width 8 height 8
click at [600, 123] on div at bounding box center [600, 121] width 8 height 8
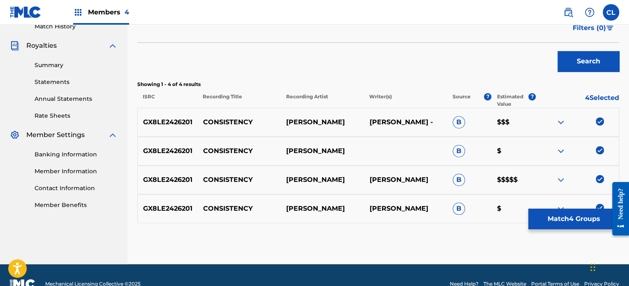
click at [557, 216] on button "Match 4 Groups" at bounding box center [574, 219] width 91 height 21
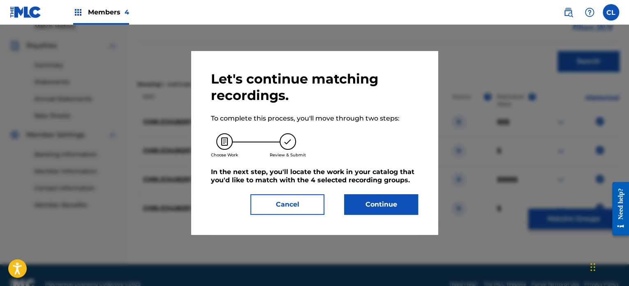
click at [297, 204] on button "Cancel" at bounding box center [287, 204] width 74 height 21
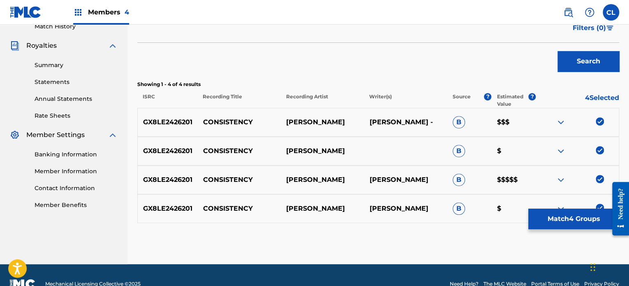
click at [575, 217] on button "Match 4 Groups" at bounding box center [574, 219] width 91 height 21
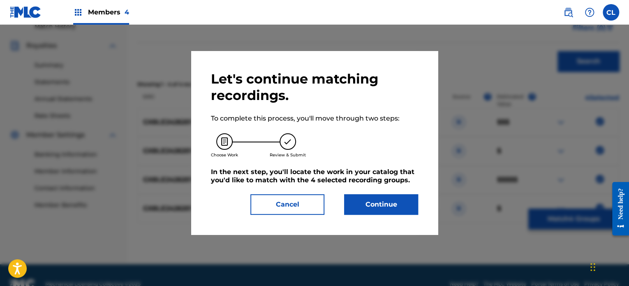
click at [404, 198] on button "Continue" at bounding box center [381, 204] width 74 height 21
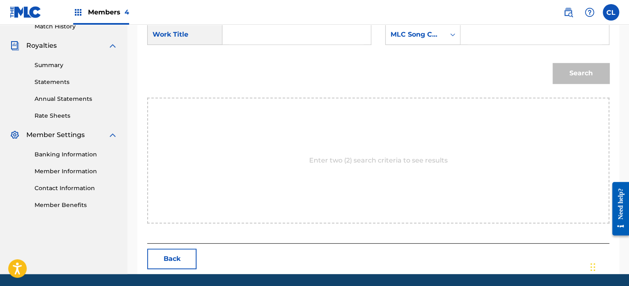
click at [181, 259] on button "Back" at bounding box center [171, 258] width 49 height 21
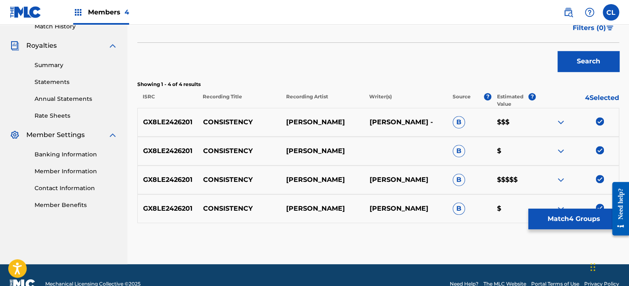
click at [559, 216] on button "Match 4 Groups" at bounding box center [574, 219] width 91 height 21
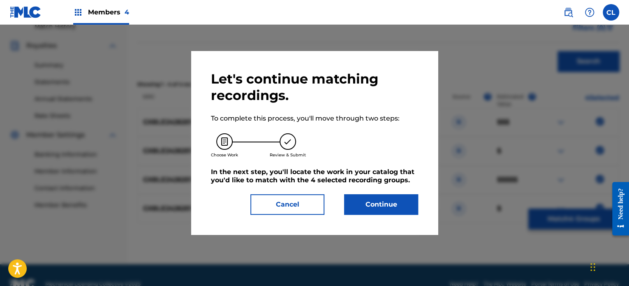
click at [377, 202] on button "Continue" at bounding box center [381, 204] width 74 height 21
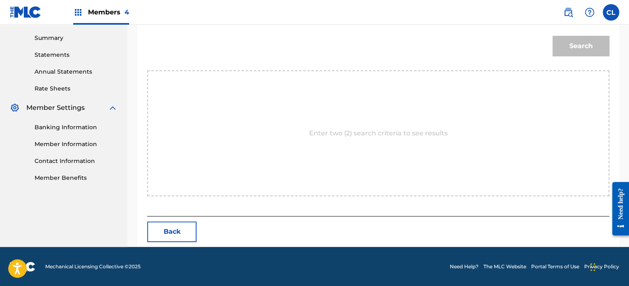
click at [171, 228] on button "Back" at bounding box center [171, 231] width 49 height 21
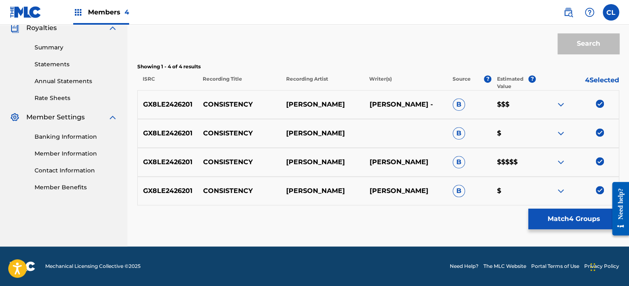
scroll to position [252, 0]
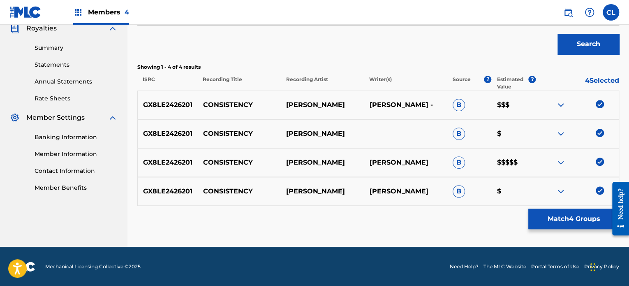
click at [578, 220] on button "Match 4 Groups" at bounding box center [574, 219] width 91 height 21
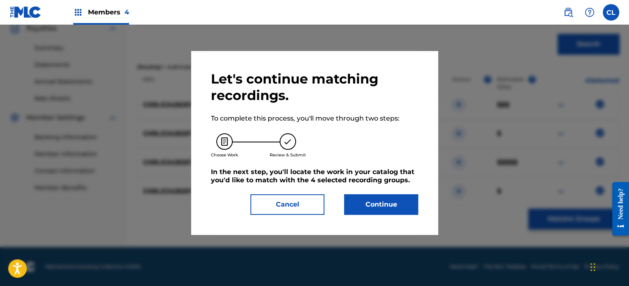
click at [387, 204] on button "Continue" at bounding box center [381, 204] width 74 height 21
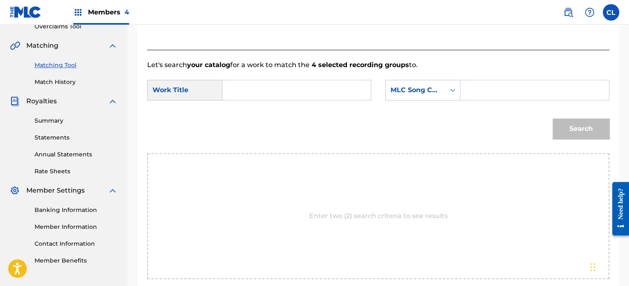
scroll to position [175, 0]
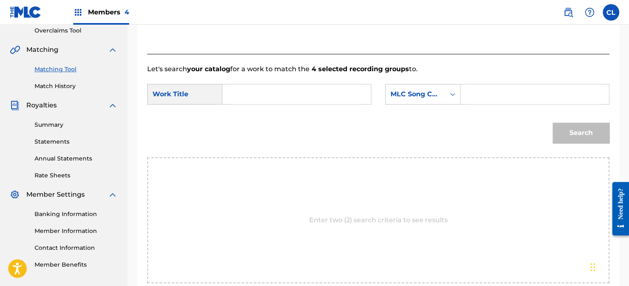
paste input "CL1RDM"
click at [492, 93] on input "Search Form" at bounding box center [535, 94] width 134 height 20
type input "CL1RDM"
click at [335, 94] on input "Search Form" at bounding box center [297, 94] width 134 height 20
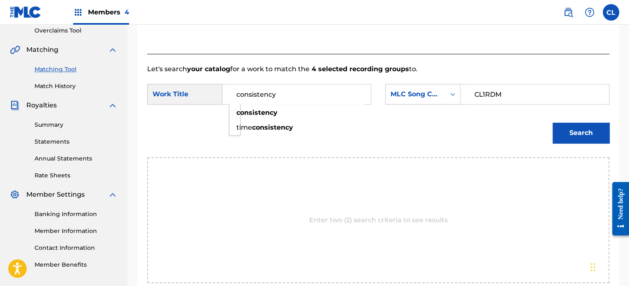
type input "consistency"
click at [553, 123] on button "Search" at bounding box center [581, 133] width 57 height 21
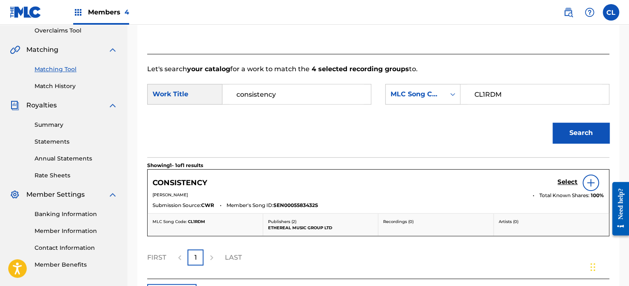
click at [574, 183] on h5 "Select" at bounding box center [568, 182] width 20 height 8
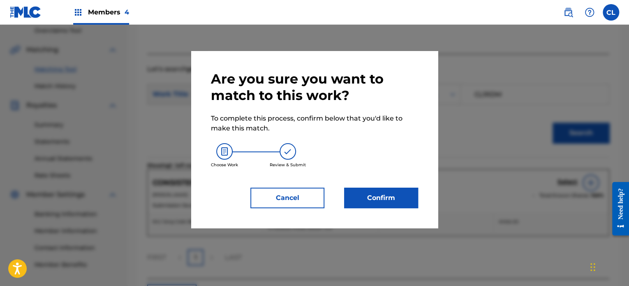
click at [383, 200] on button "Confirm" at bounding box center [381, 198] width 74 height 21
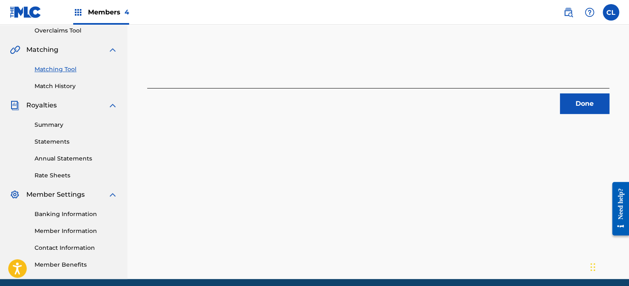
click at [587, 102] on button "Done" at bounding box center [584, 103] width 49 height 21
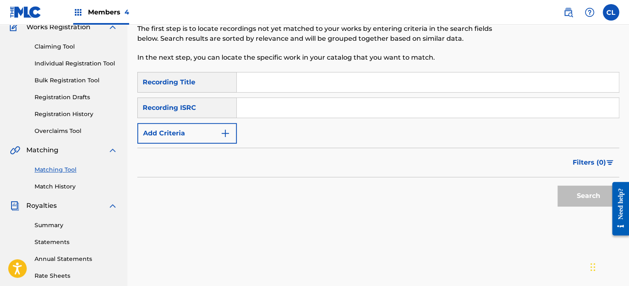
scroll to position [71, 0]
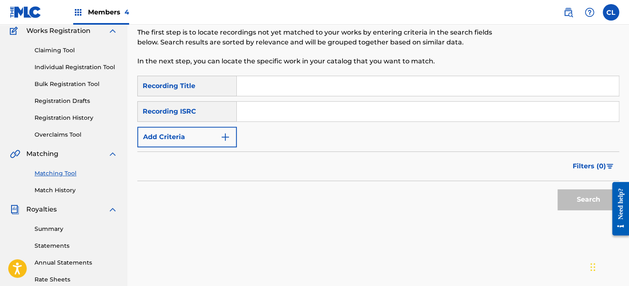
click at [290, 86] on input "Search Form" at bounding box center [428, 86] width 382 height 20
paste input "Contemplation"
type input "Contemplation"
click at [202, 140] on button "Add Criteria" at bounding box center [187, 137] width 100 height 21
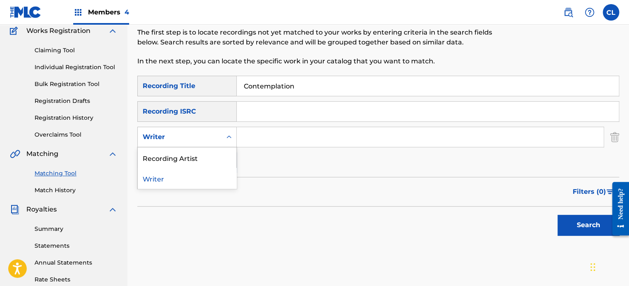
click at [217, 133] on div "Writer" at bounding box center [180, 137] width 84 height 16
click at [212, 155] on div "Recording Artist" at bounding box center [187, 157] width 99 height 21
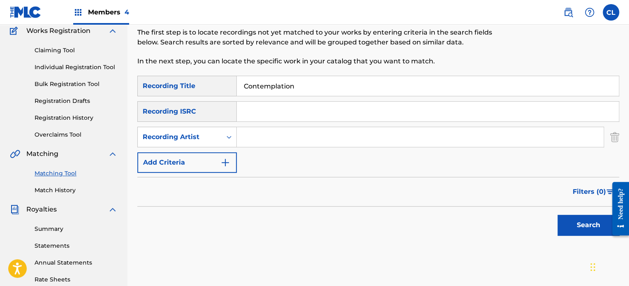
click at [267, 134] on input "Search Form" at bounding box center [420, 137] width 367 height 20
type input "[PERSON_NAME]"
click at [558, 215] on button "Search" at bounding box center [589, 225] width 62 height 21
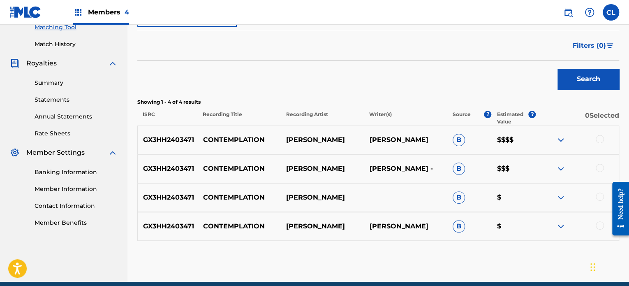
scroll to position [229, 0]
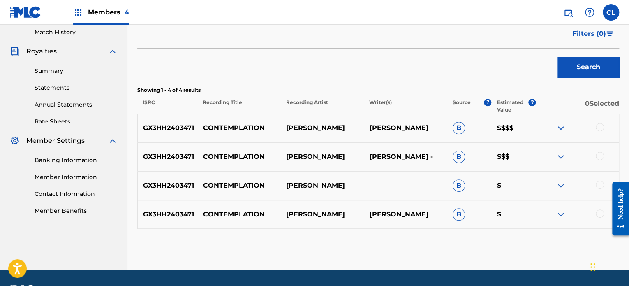
click at [596, 214] on div at bounding box center [600, 213] width 8 height 8
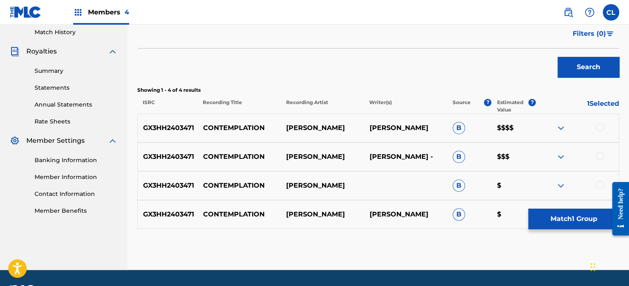
click at [599, 181] on div at bounding box center [600, 185] width 8 height 8
click at [600, 155] on div at bounding box center [600, 156] width 8 height 8
click at [601, 123] on div at bounding box center [600, 127] width 8 height 8
click at [554, 214] on button "Match 4 Groups" at bounding box center [574, 219] width 91 height 21
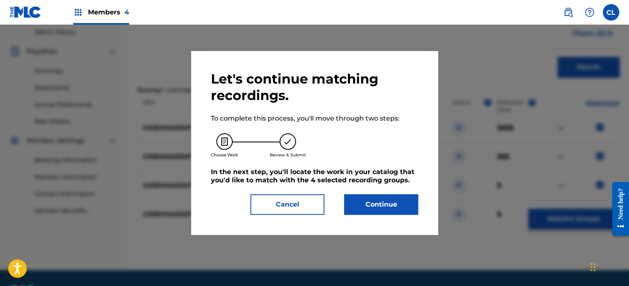
click at [397, 205] on button "Continue" at bounding box center [381, 204] width 74 height 21
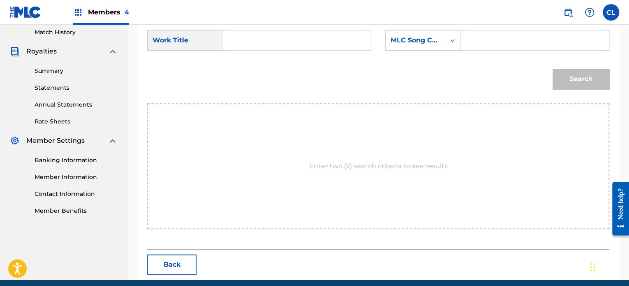
click at [521, 44] on input "Search Form" at bounding box center [535, 40] width 134 height 20
paste input "CL1J8O"
type input "CL1J8O"
click at [314, 45] on input "Search Form" at bounding box center [297, 40] width 134 height 20
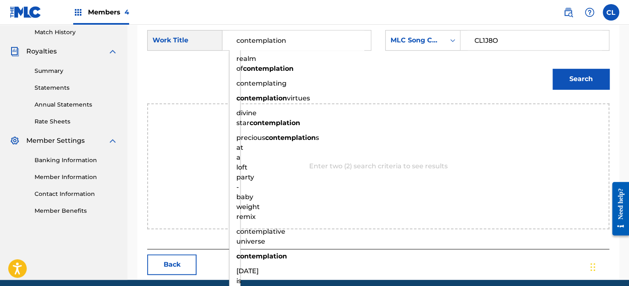
type input "contemplation"
click at [553, 69] on button "Search" at bounding box center [581, 79] width 57 height 21
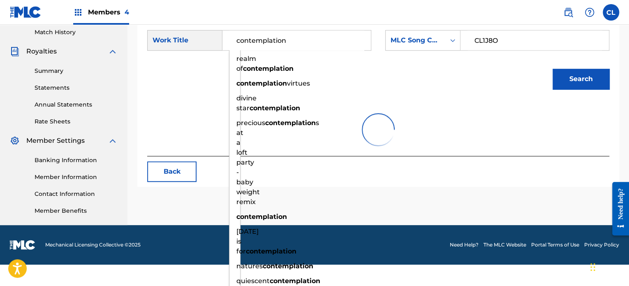
scroll to position [207, 0]
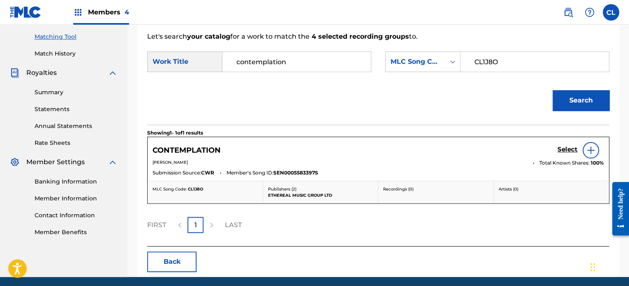
click at [559, 151] on h5 "Select" at bounding box center [568, 150] width 20 height 8
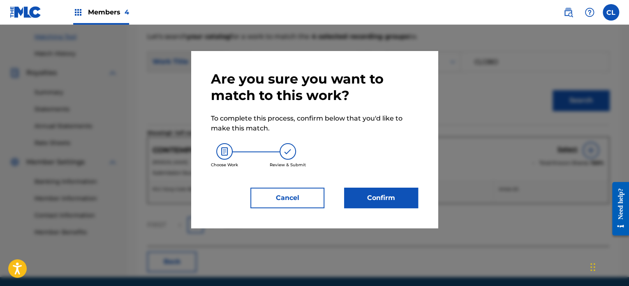
click at [376, 198] on button "Confirm" at bounding box center [381, 198] width 74 height 21
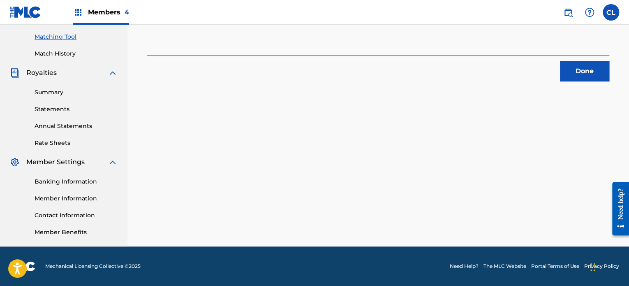
click at [594, 67] on button "Done" at bounding box center [584, 71] width 49 height 21
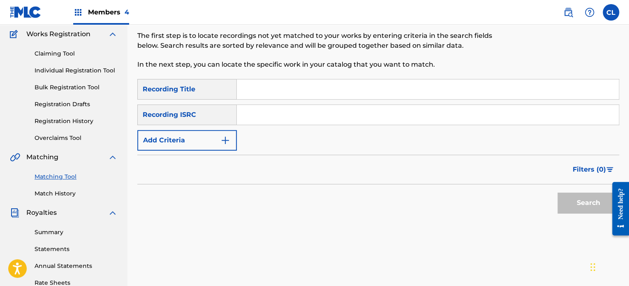
scroll to position [58, 0]
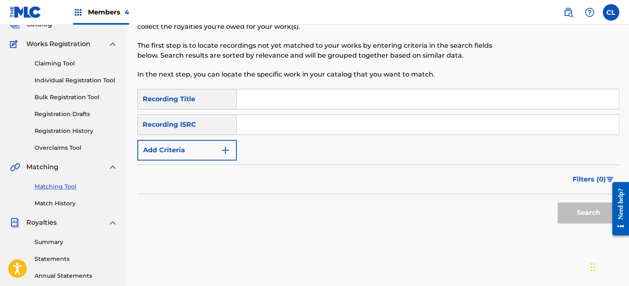
click at [292, 101] on input "Search Form" at bounding box center [428, 99] width 382 height 20
type input "craters"
click at [223, 153] on img "Search Form" at bounding box center [225, 150] width 10 height 10
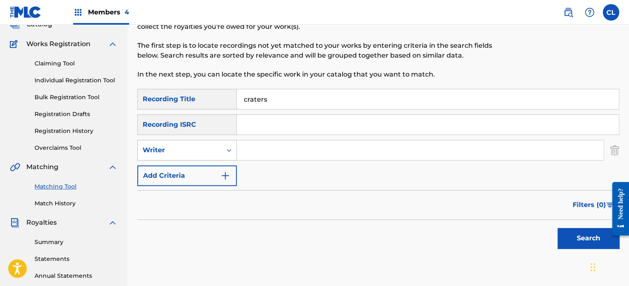
click at [213, 150] on div "Writer" at bounding box center [180, 150] width 74 height 10
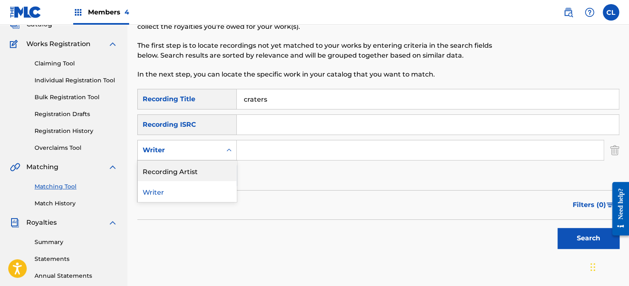
click at [205, 174] on div "Recording Artist" at bounding box center [187, 170] width 99 height 21
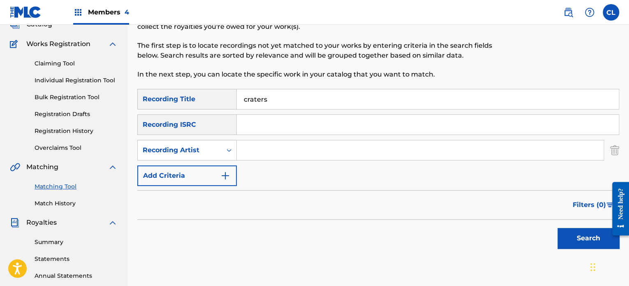
click at [271, 156] on input "Search Form" at bounding box center [420, 150] width 367 height 20
type input "[PERSON_NAME]"
click at [558, 228] on button "Search" at bounding box center [589, 238] width 62 height 21
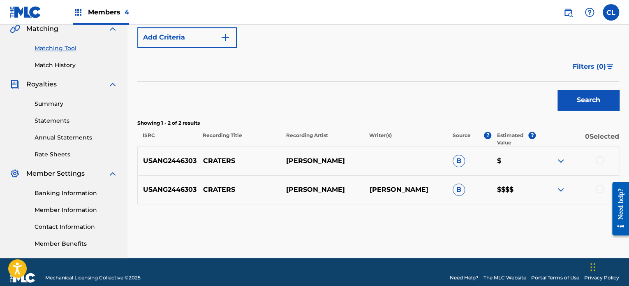
scroll to position [196, 0]
click at [600, 185] on div at bounding box center [600, 189] width 8 height 8
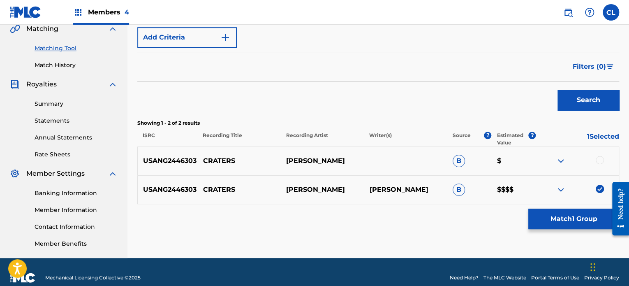
click at [601, 158] on div at bounding box center [600, 160] width 8 height 8
click at [587, 218] on button "Match 2 Groups" at bounding box center [574, 219] width 91 height 21
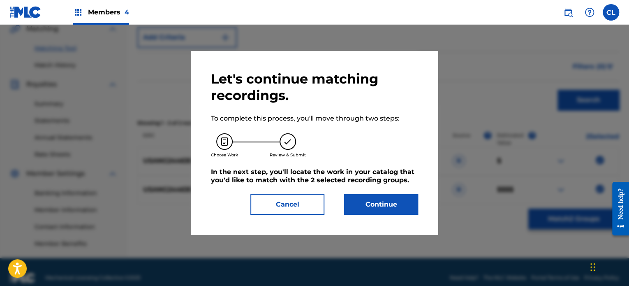
click at [390, 211] on button "Continue" at bounding box center [381, 204] width 74 height 21
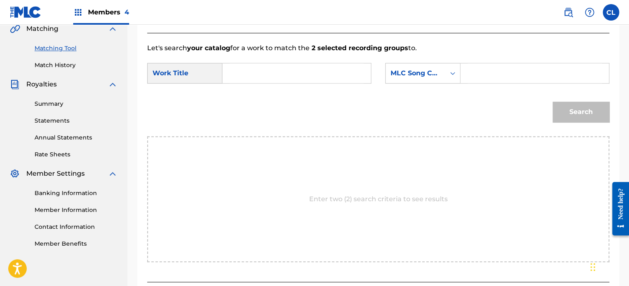
click at [482, 68] on input "Search Form" at bounding box center [535, 73] width 134 height 20
paste input "CL02ZH"
type input "CL02ZH"
click at [318, 69] on input "Search Form" at bounding box center [297, 73] width 134 height 20
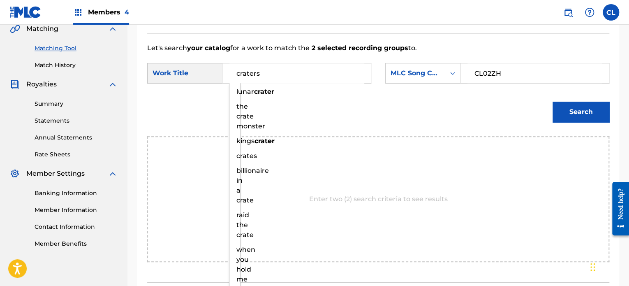
type input "craters"
click at [553, 102] on button "Search" at bounding box center [581, 112] width 57 height 21
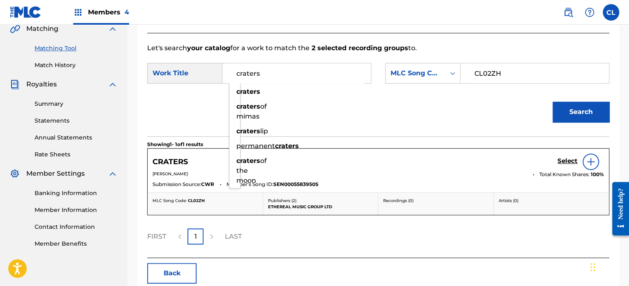
click at [562, 161] on h5 "Select" at bounding box center [568, 161] width 20 height 8
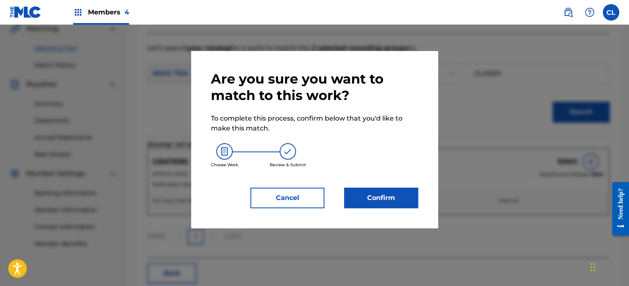
click at [392, 195] on button "Confirm" at bounding box center [381, 198] width 74 height 21
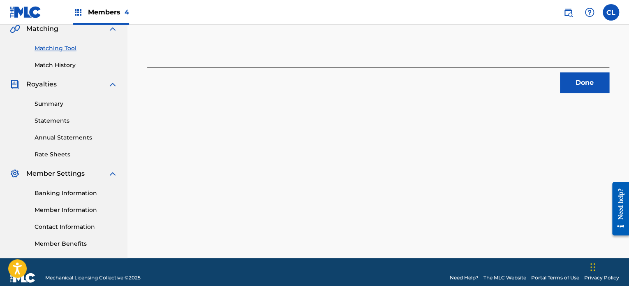
click at [586, 85] on button "Done" at bounding box center [584, 82] width 49 height 21
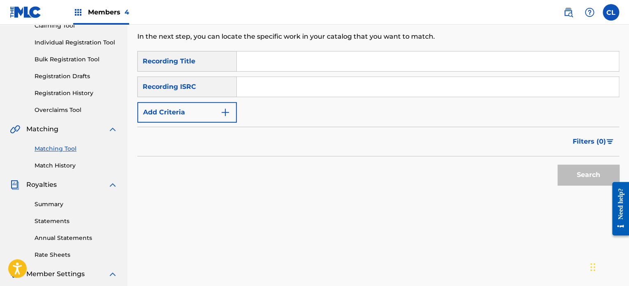
scroll to position [87, 0]
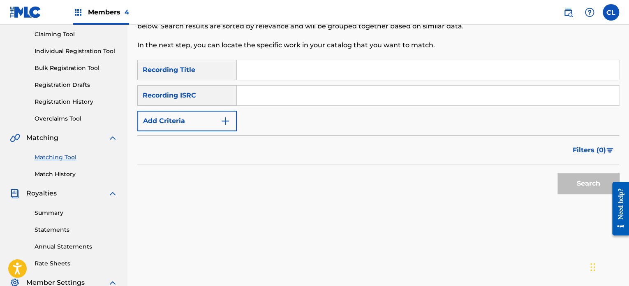
drag, startPoint x: 299, startPoint y: 78, endPoint x: 280, endPoint y: 72, distance: 20.6
click at [280, 72] on input "Search Form" at bounding box center [428, 70] width 382 height 20
paste input "Creativity"
type input "Creativity"
click at [219, 120] on button "Add Criteria" at bounding box center [187, 121] width 100 height 21
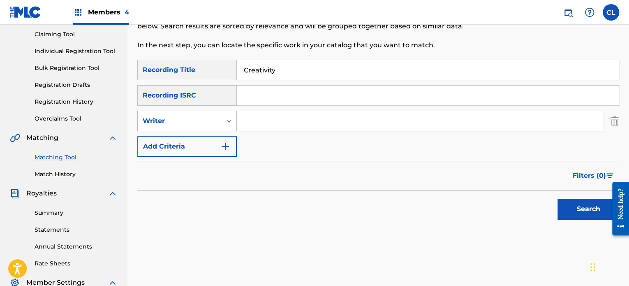
click at [204, 122] on div "Writer" at bounding box center [180, 121] width 74 height 10
click at [200, 137] on div "Recording Artist" at bounding box center [187, 141] width 99 height 21
click at [260, 126] on input "Search Form" at bounding box center [420, 121] width 367 height 20
type input "[PERSON_NAME]"
click at [558, 199] on button "Search" at bounding box center [589, 209] width 62 height 21
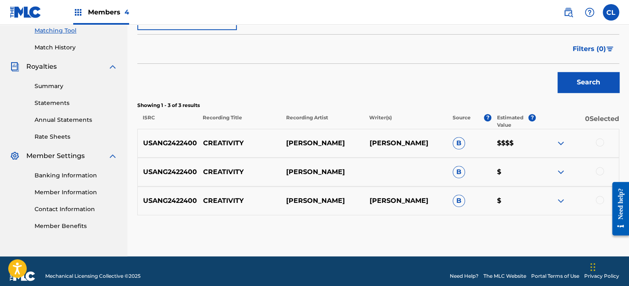
scroll to position [215, 0]
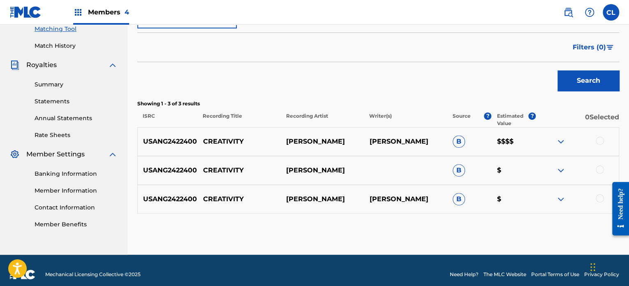
click at [602, 141] on div at bounding box center [600, 141] width 8 height 8
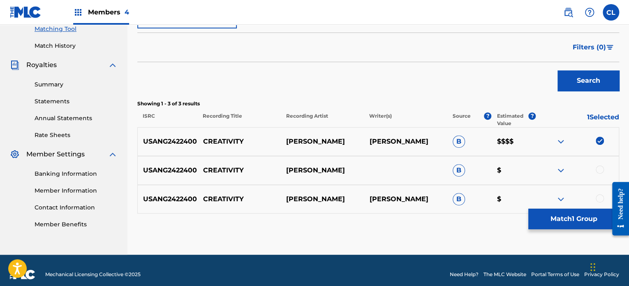
click at [601, 169] on div at bounding box center [600, 169] width 8 height 8
click at [601, 198] on div at bounding box center [600, 198] width 8 height 8
click at [571, 217] on button "Match 3 Groups" at bounding box center [574, 219] width 91 height 21
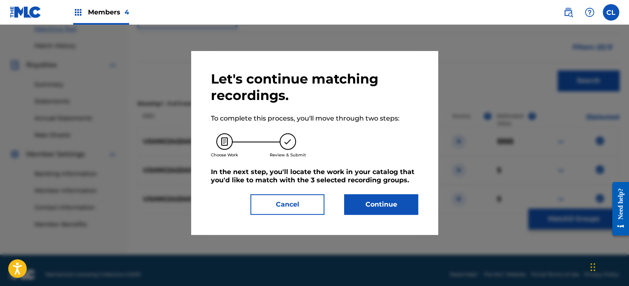
click at [388, 208] on button "Continue" at bounding box center [381, 204] width 74 height 21
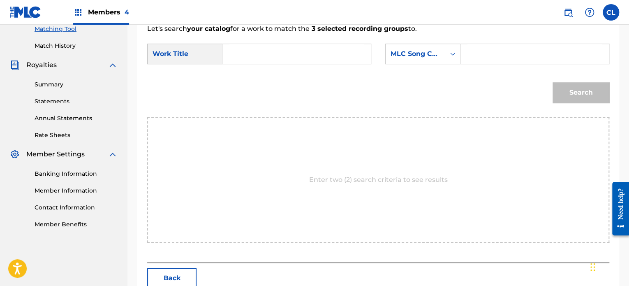
click at [508, 56] on input "Search Form" at bounding box center [535, 54] width 134 height 20
paste input "CL0965"
type input "CL0965"
click at [287, 49] on input "Search Form" at bounding box center [297, 54] width 134 height 20
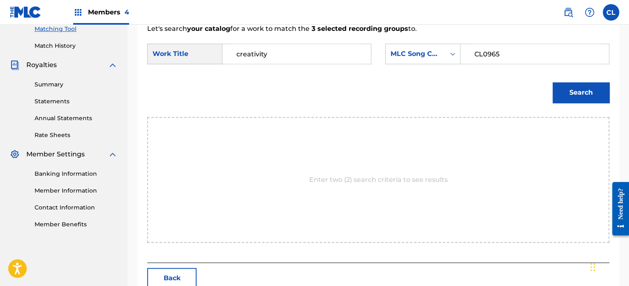
type input "creativity"
click at [553, 82] on button "Search" at bounding box center [581, 92] width 57 height 21
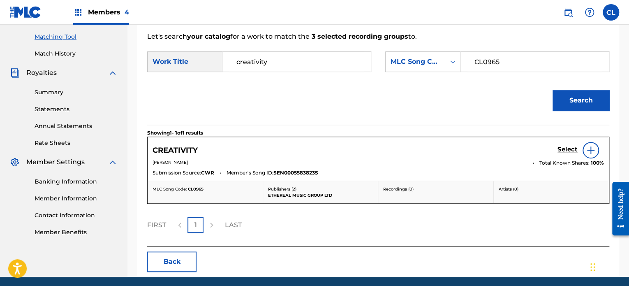
click at [570, 149] on h5 "Select" at bounding box center [568, 150] width 20 height 8
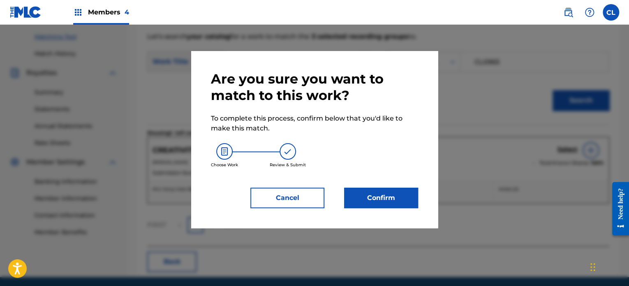
click at [388, 189] on button "Confirm" at bounding box center [381, 198] width 74 height 21
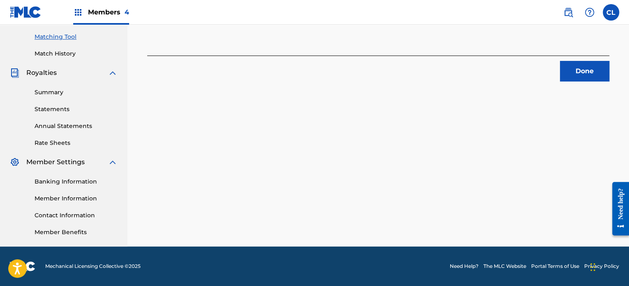
click at [592, 68] on button "Done" at bounding box center [584, 71] width 49 height 21
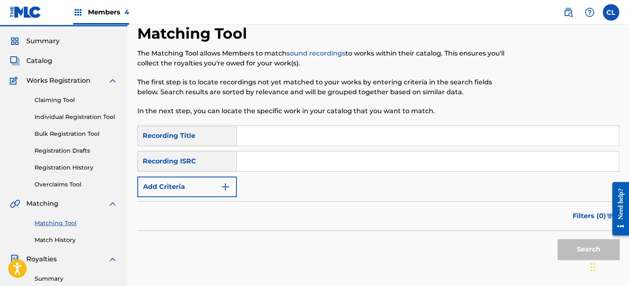
scroll to position [16, 0]
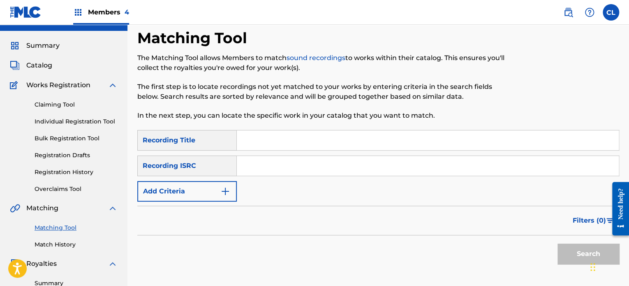
click at [285, 141] on input "Search Form" at bounding box center [428, 140] width 382 height 20
type input "currents"
click at [223, 194] on img "Search Form" at bounding box center [225, 191] width 10 height 10
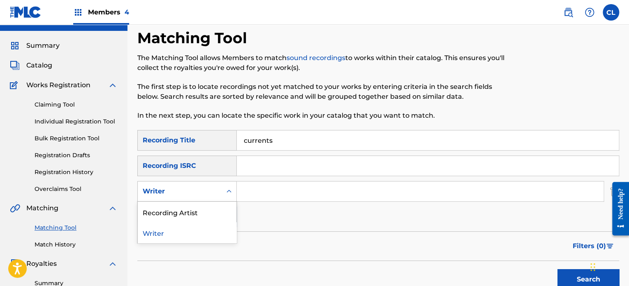
click at [202, 192] on div "Writer" at bounding box center [180, 191] width 74 height 10
click at [199, 210] on div "Recording Artist" at bounding box center [187, 212] width 99 height 21
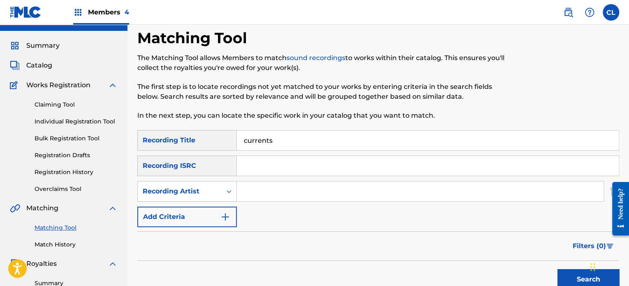
click at [256, 187] on input "Search Form" at bounding box center [420, 191] width 367 height 20
type input "[PERSON_NAME]"
click at [558, 269] on button "Search" at bounding box center [589, 279] width 62 height 21
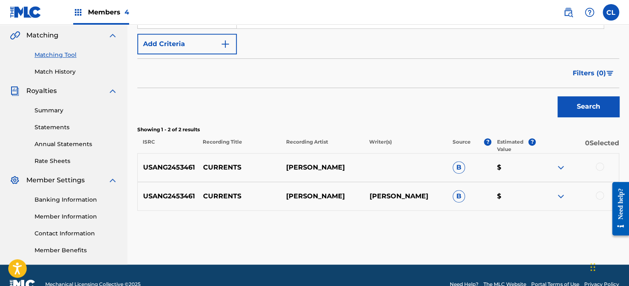
scroll to position [207, 0]
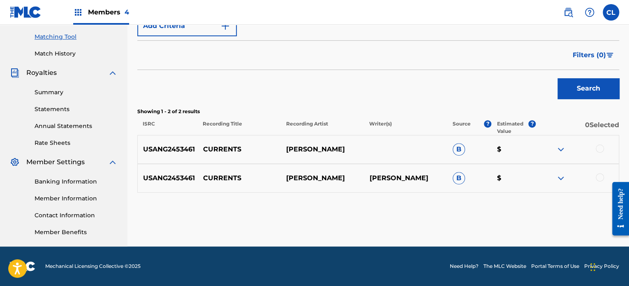
click at [601, 179] on div at bounding box center [600, 177] width 8 height 8
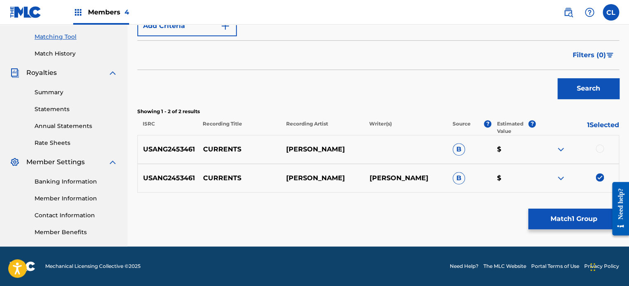
click at [599, 146] on div at bounding box center [600, 148] width 8 height 8
click at [569, 218] on button "Match 2 Groups" at bounding box center [574, 219] width 91 height 21
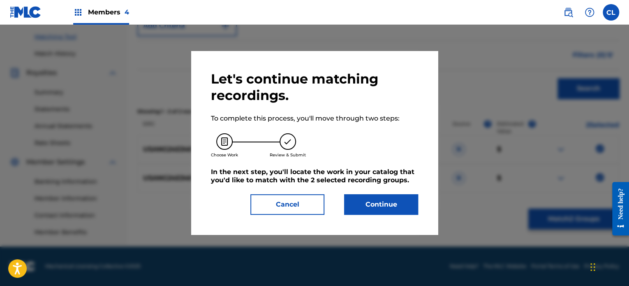
click at [398, 206] on button "Continue" at bounding box center [381, 204] width 74 height 21
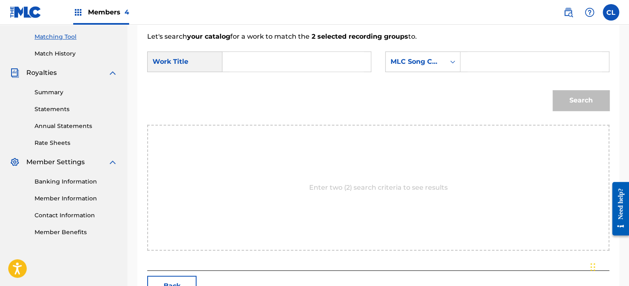
click at [489, 70] on input "Search Form" at bounding box center [535, 62] width 134 height 20
paste input "CL0465"
type input "CL0465"
click at [274, 65] on input "Search Form" at bounding box center [297, 62] width 134 height 20
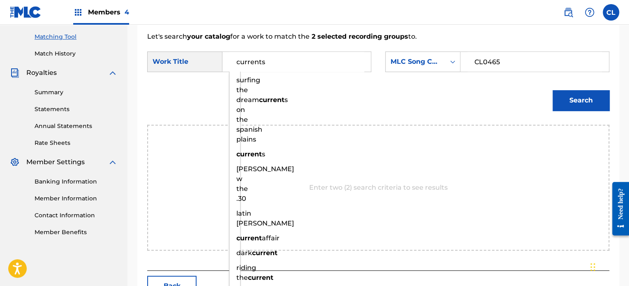
type input "currents"
click at [553, 90] on button "Search" at bounding box center [581, 100] width 57 height 21
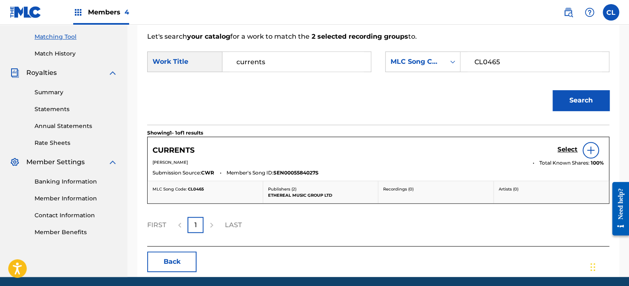
click at [559, 152] on h5 "Select" at bounding box center [568, 150] width 20 height 8
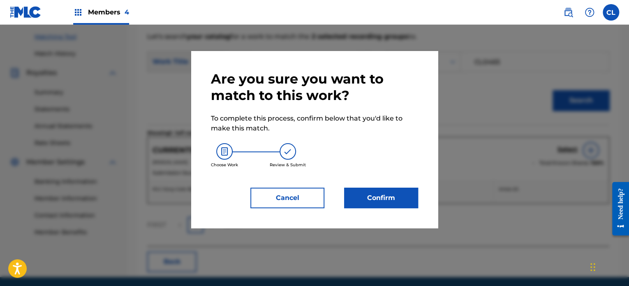
click at [373, 200] on button "Confirm" at bounding box center [381, 198] width 74 height 21
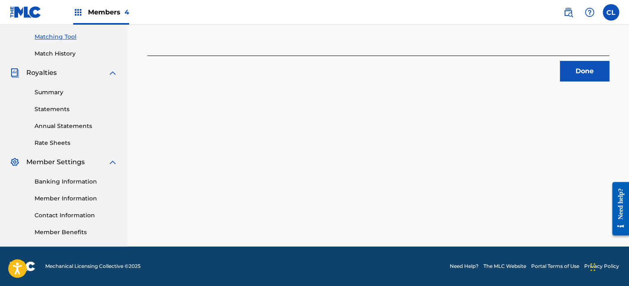
click at [586, 69] on button "Done" at bounding box center [584, 71] width 49 height 21
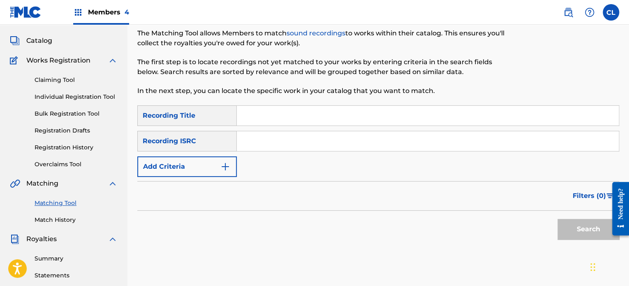
scroll to position [23, 0]
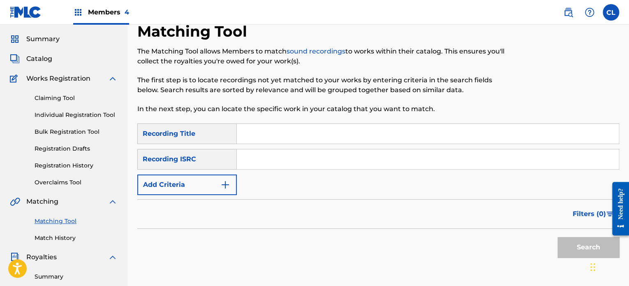
click at [287, 128] on input "Search Form" at bounding box center [428, 134] width 382 height 20
paste input "Dancing Dreams"
type input "Dancing Dreams"
click at [212, 183] on button "Add Criteria" at bounding box center [187, 184] width 100 height 21
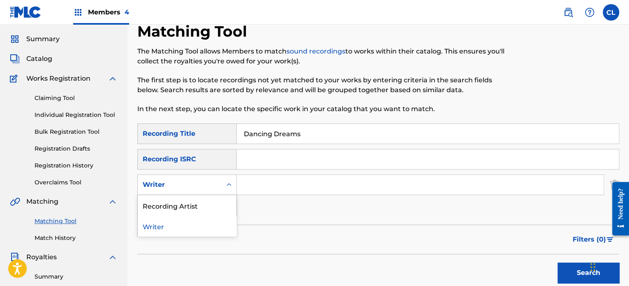
click at [189, 182] on div "Writer" at bounding box center [180, 185] width 74 height 10
click at [198, 209] on div "Recording Artist" at bounding box center [187, 205] width 99 height 21
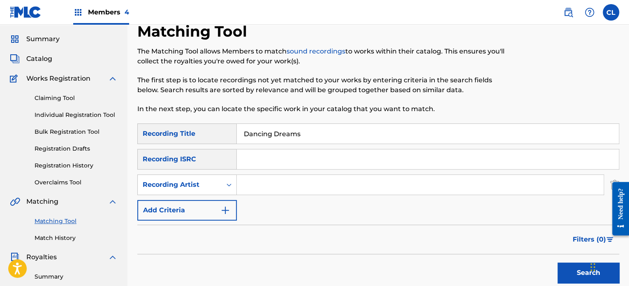
click at [273, 178] on input "Search Form" at bounding box center [420, 185] width 367 height 20
type input "[PERSON_NAME]"
click at [558, 262] on button "Search" at bounding box center [589, 272] width 62 height 21
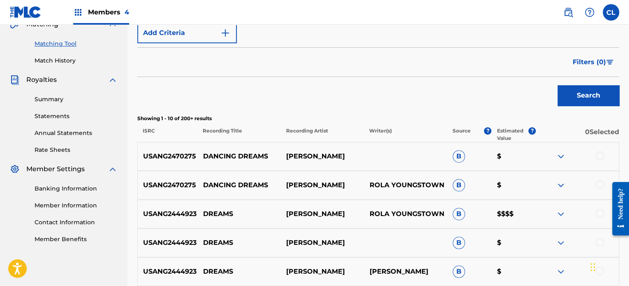
scroll to position [201, 0]
click at [592, 180] on div at bounding box center [577, 185] width 83 height 10
click at [597, 181] on div at bounding box center [600, 184] width 8 height 8
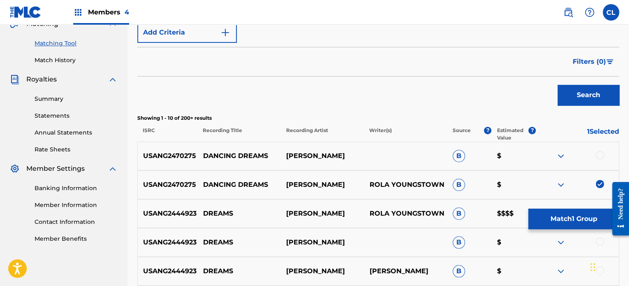
click at [601, 155] on div at bounding box center [600, 155] width 8 height 8
click at [580, 224] on button "Match 2 Groups" at bounding box center [574, 219] width 91 height 21
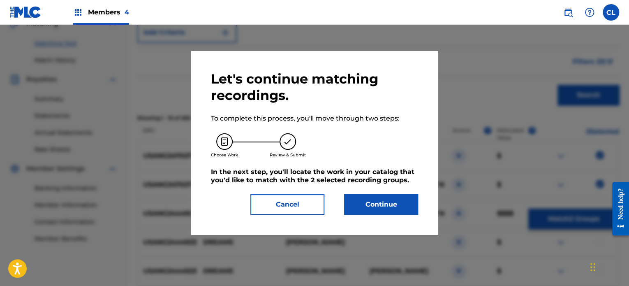
click at [393, 203] on button "Continue" at bounding box center [381, 204] width 74 height 21
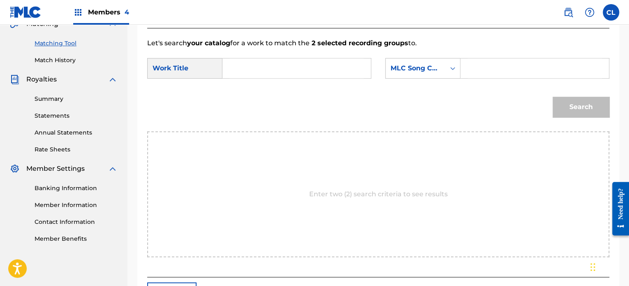
drag, startPoint x: 487, startPoint y: 71, endPoint x: 49, endPoint y: -43, distance: 452.7
paste input "DS4HBU"
type input "DS4HBU"
click at [294, 70] on input "Search Form" at bounding box center [297, 68] width 134 height 20
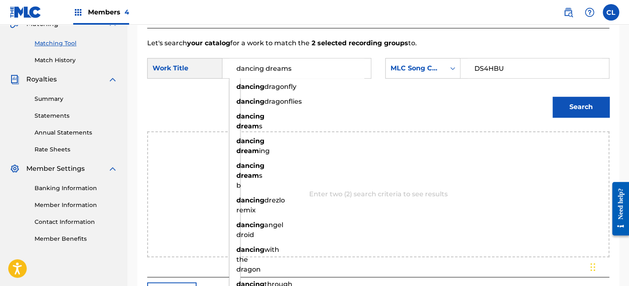
type input "dancing dreams"
click at [553, 97] on button "Search" at bounding box center [581, 107] width 57 height 21
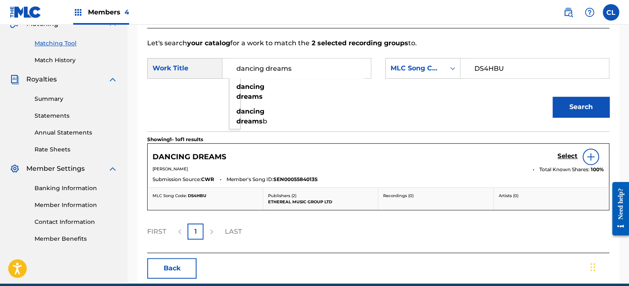
click at [567, 155] on h5 "Select" at bounding box center [568, 156] width 20 height 8
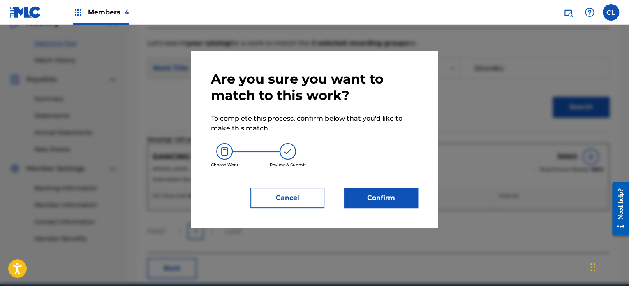
click at [393, 204] on button "Confirm" at bounding box center [381, 198] width 74 height 21
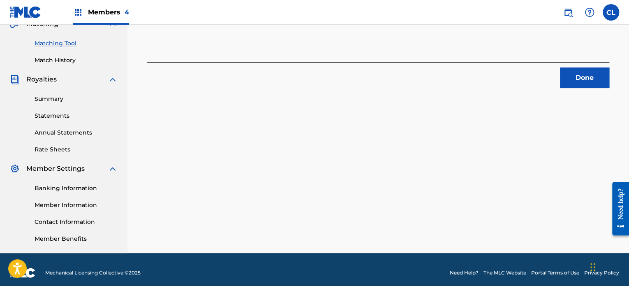
click at [586, 73] on button "Done" at bounding box center [584, 77] width 49 height 21
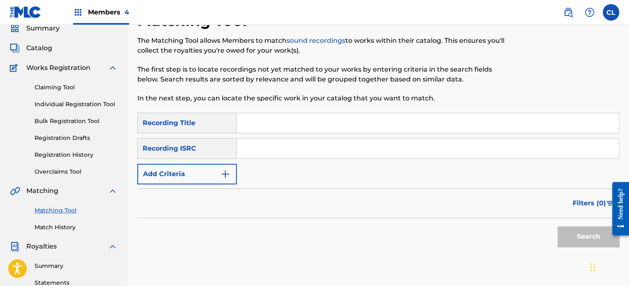
scroll to position [28, 0]
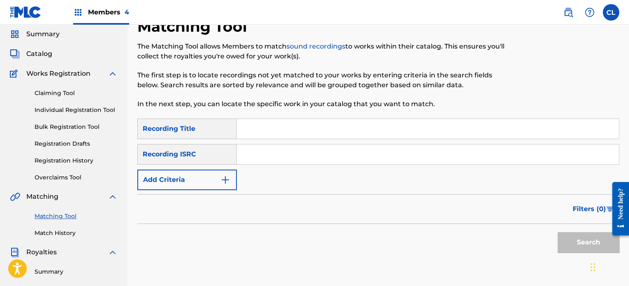
click at [282, 127] on input "Search Form" at bounding box center [428, 129] width 382 height 20
paste input "Deep Connections"
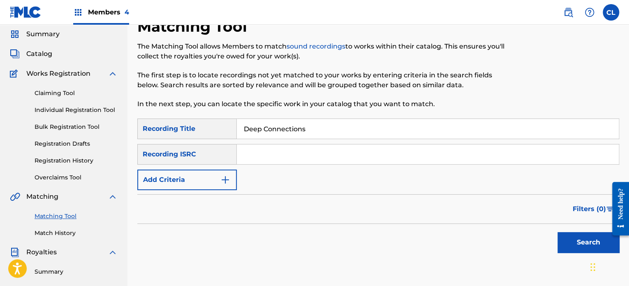
type input "Deep Connections"
click at [214, 183] on button "Add Criteria" at bounding box center [187, 179] width 100 height 21
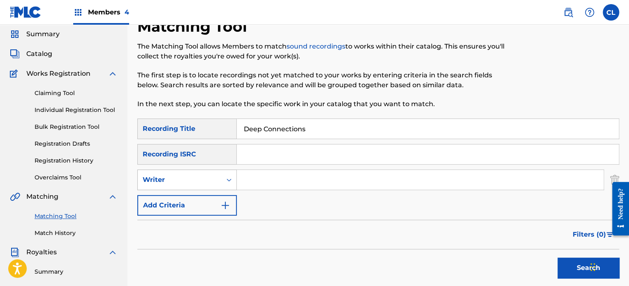
click at [209, 176] on div "Writer" at bounding box center [180, 180] width 74 height 10
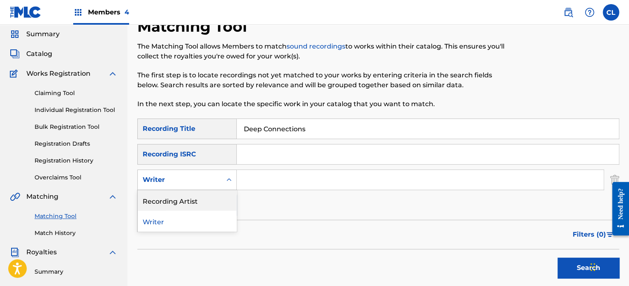
click at [205, 195] on div "Recording Artist" at bounding box center [187, 200] width 99 height 21
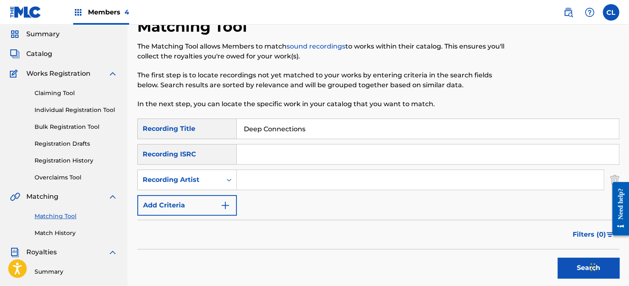
click at [257, 180] on input "Search Form" at bounding box center [420, 180] width 367 height 20
type input "[PERSON_NAME]"
click at [558, 257] on button "Search" at bounding box center [589, 267] width 62 height 21
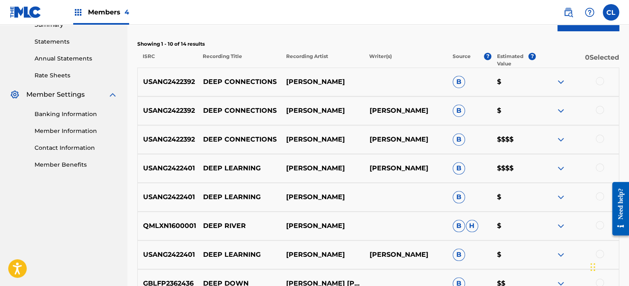
scroll to position [276, 0]
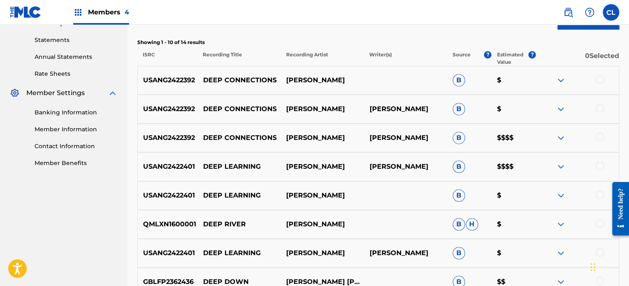
click at [604, 137] on div at bounding box center [600, 137] width 8 height 8
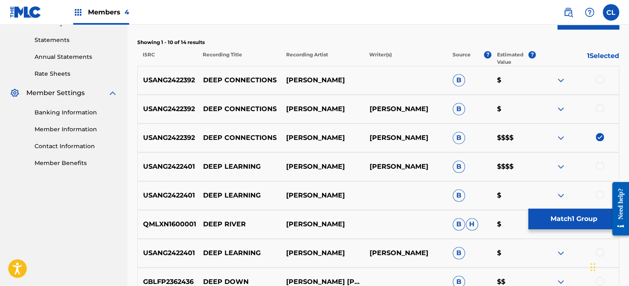
click at [600, 105] on div at bounding box center [600, 108] width 8 height 8
click at [600, 75] on div at bounding box center [600, 79] width 8 height 8
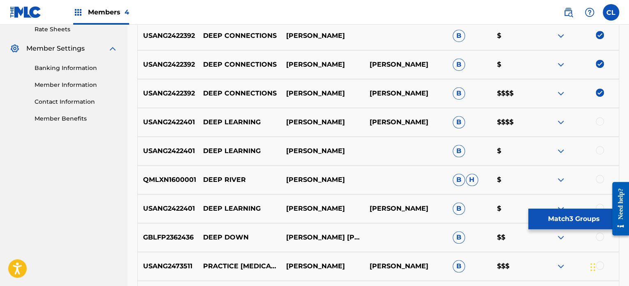
scroll to position [339, 0]
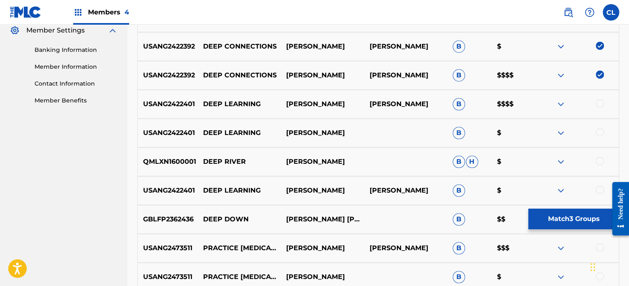
click at [564, 225] on button "Match 3 Groups" at bounding box center [574, 219] width 91 height 21
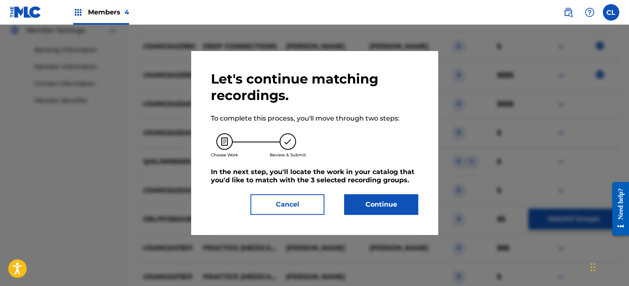
click at [389, 202] on button "Continue" at bounding box center [381, 204] width 74 height 21
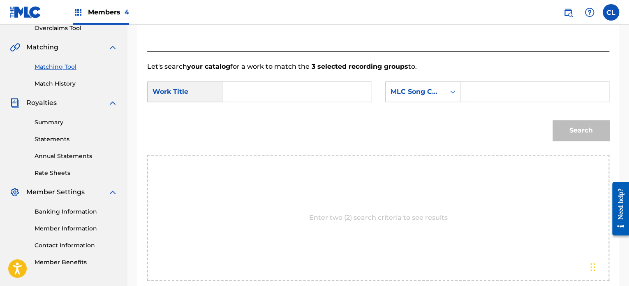
scroll to position [172, 0]
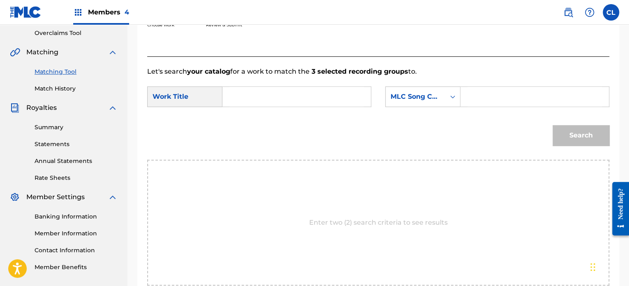
click at [501, 100] on input "Search Form" at bounding box center [535, 97] width 134 height 20
paste input "DS4V5E"
type input "DS4V5E"
click at [306, 90] on input "Search Form" at bounding box center [297, 97] width 134 height 20
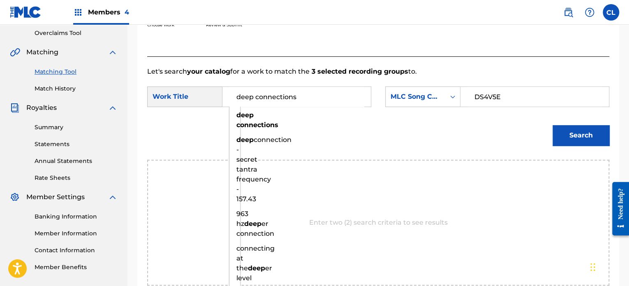
type input "deep connections"
click at [553, 125] on button "Search" at bounding box center [581, 135] width 57 height 21
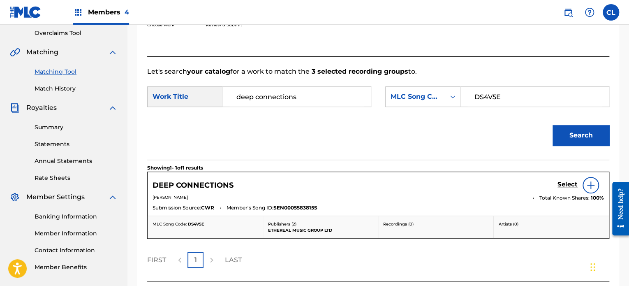
click at [567, 185] on h5 "Select" at bounding box center [568, 185] width 20 height 8
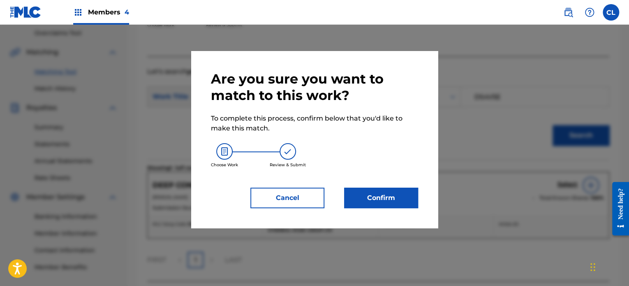
click at [388, 196] on button "Confirm" at bounding box center [381, 198] width 74 height 21
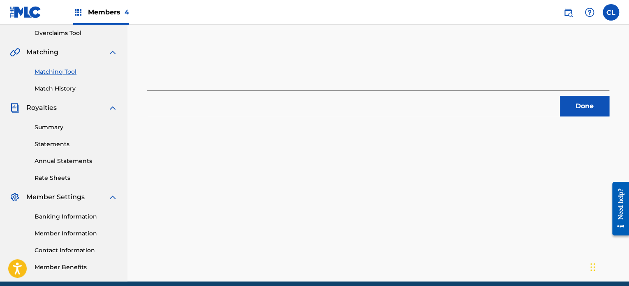
click at [600, 102] on button "Done" at bounding box center [584, 106] width 49 height 21
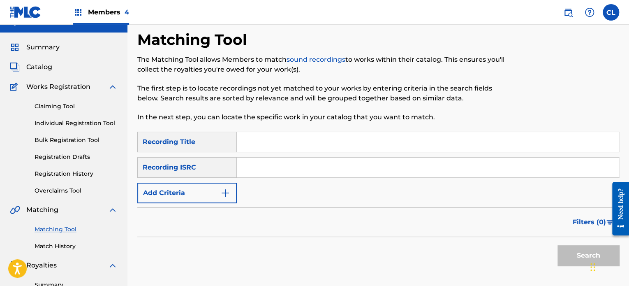
scroll to position [9, 0]
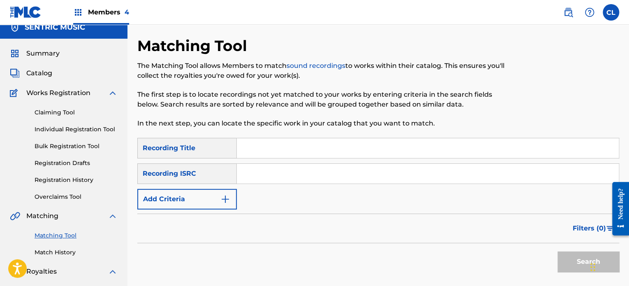
click at [284, 152] on input "Search Form" at bounding box center [428, 148] width 382 height 20
paste input "Deep Learning"
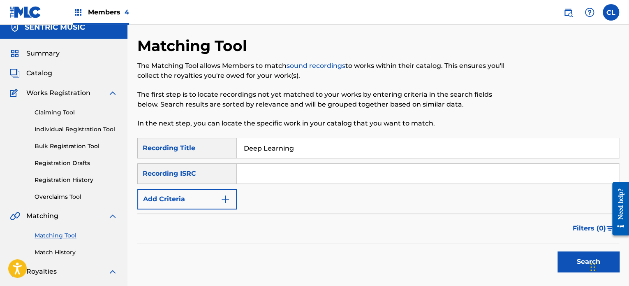
type input "Deep Learning"
click at [218, 199] on button "Add Criteria" at bounding box center [187, 199] width 100 height 21
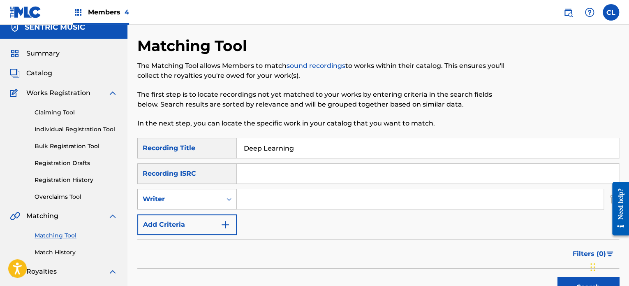
click at [206, 195] on div "Writer" at bounding box center [180, 199] width 74 height 10
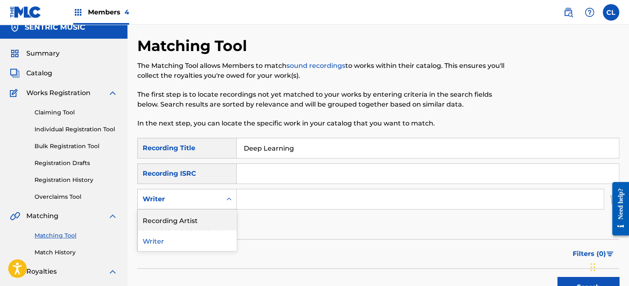
click at [197, 220] on div "Recording Artist" at bounding box center [187, 219] width 99 height 21
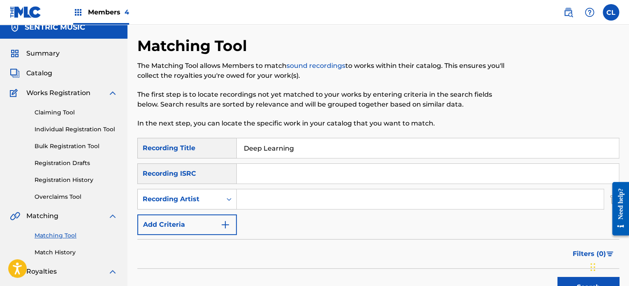
click at [280, 196] on input "Search Form" at bounding box center [420, 199] width 367 height 20
type input "[PERSON_NAME]"
click at [558, 277] on button "Search" at bounding box center [589, 287] width 62 height 21
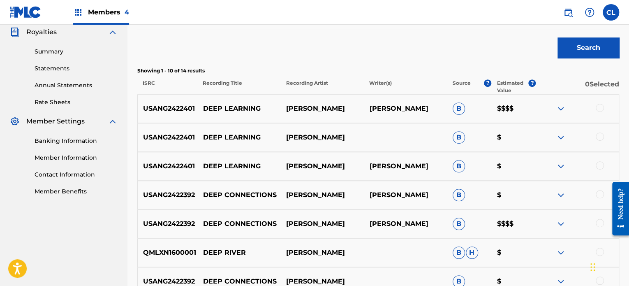
scroll to position [248, 0]
click at [599, 105] on div at bounding box center [600, 107] width 8 height 8
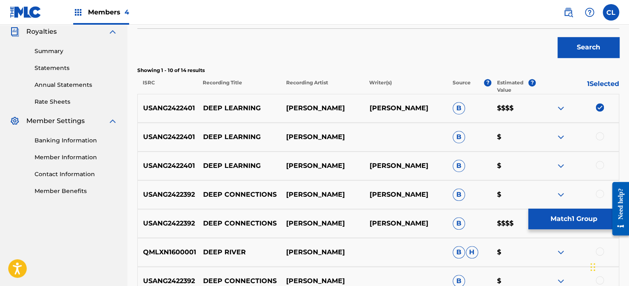
click at [599, 137] on div at bounding box center [600, 136] width 8 height 8
click at [601, 163] on div at bounding box center [600, 165] width 8 height 8
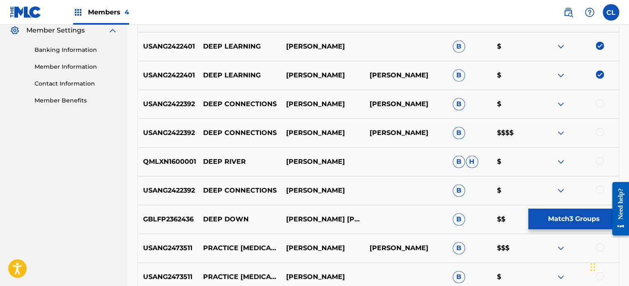
scroll to position [339, 0]
click at [554, 218] on button "Match 3 Groups" at bounding box center [574, 219] width 91 height 21
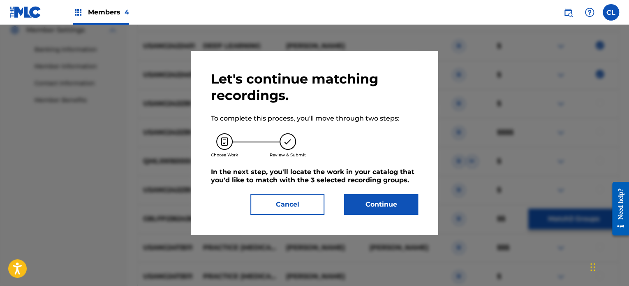
click at [388, 206] on button "Continue" at bounding box center [381, 204] width 74 height 21
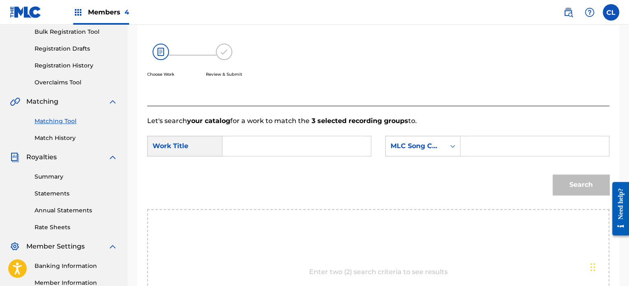
scroll to position [120, 0]
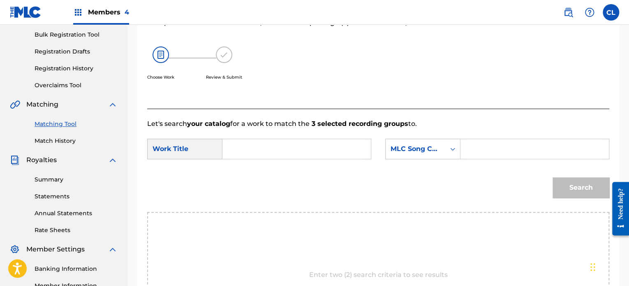
click at [476, 142] on input "Search Form" at bounding box center [535, 149] width 134 height 20
paste input "DS4HCE"
type input "DS4HCE"
click at [288, 146] on input "Search Form" at bounding box center [297, 149] width 134 height 20
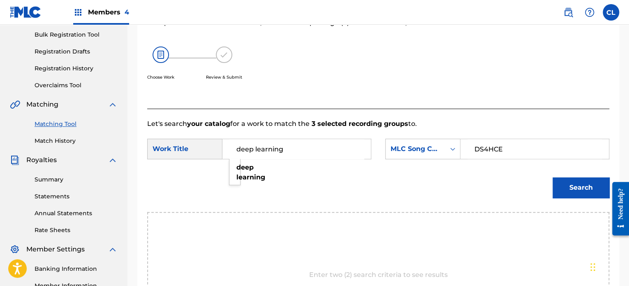
type input "deep learning"
click at [553, 177] on button "Search" at bounding box center [581, 187] width 57 height 21
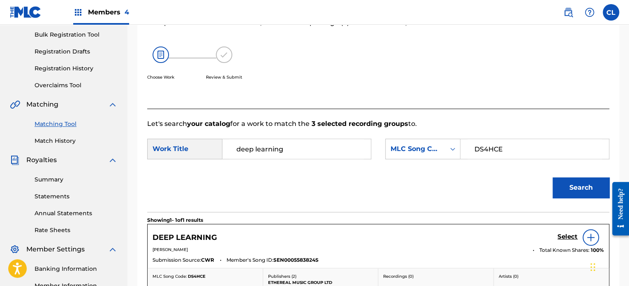
click at [568, 235] on h5 "Select" at bounding box center [568, 237] width 20 height 8
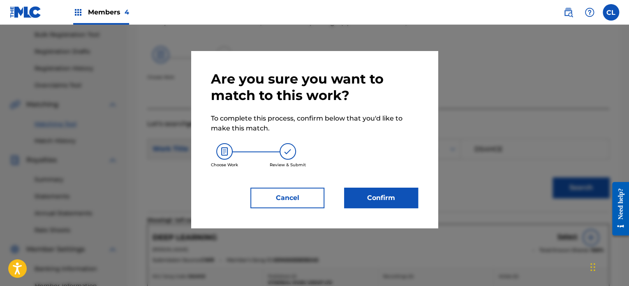
click at [396, 200] on button "Confirm" at bounding box center [381, 198] width 74 height 21
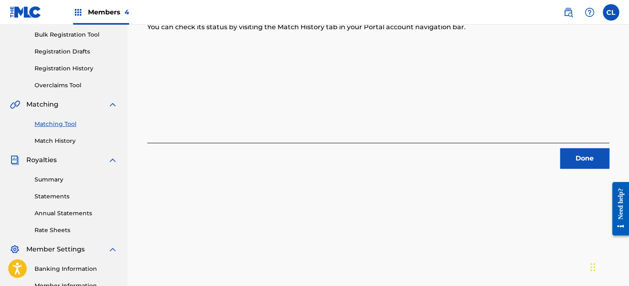
click at [588, 161] on button "Done" at bounding box center [584, 158] width 49 height 21
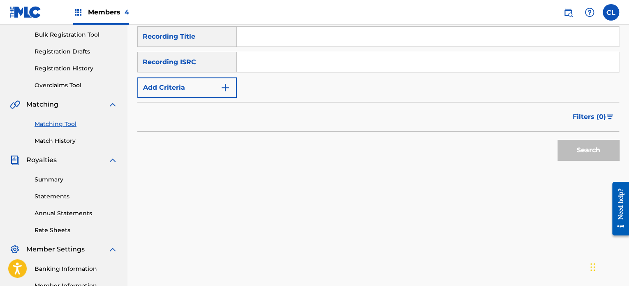
click at [303, 39] on input "Search Form" at bounding box center [428, 37] width 382 height 20
type input "deep thought"
click at [219, 94] on button "Add Criteria" at bounding box center [187, 87] width 100 height 21
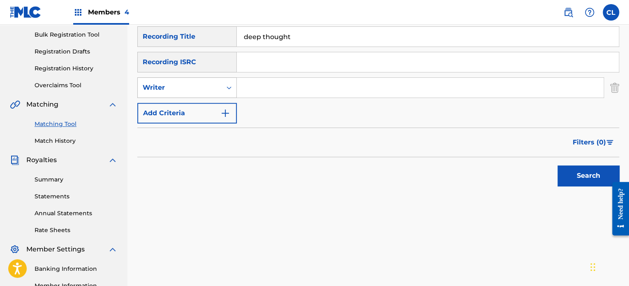
click at [218, 88] on div "Writer" at bounding box center [180, 88] width 84 height 16
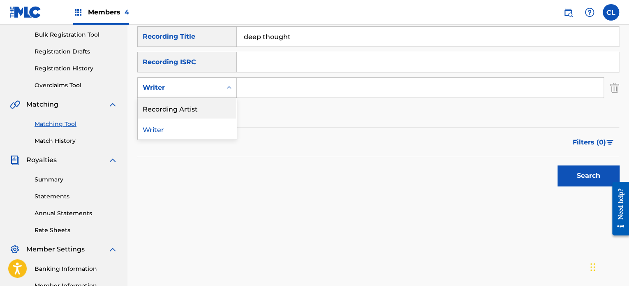
click at [214, 107] on div "Recording Artist" at bounding box center [187, 108] width 99 height 21
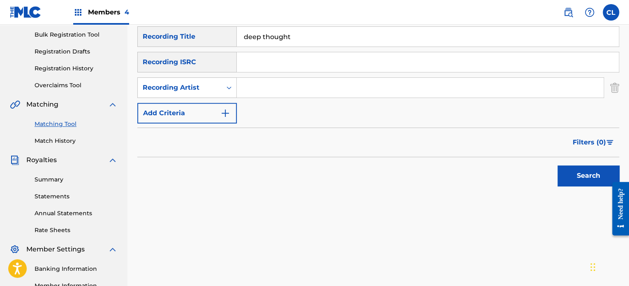
click at [281, 89] on input "Search Form" at bounding box center [420, 88] width 367 height 20
type input "[PERSON_NAME]"
click at [558, 165] on button "Search" at bounding box center [589, 175] width 62 height 21
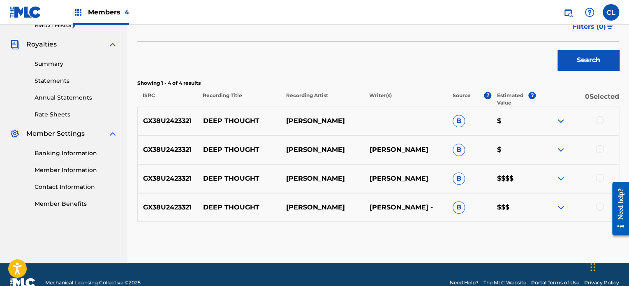
scroll to position [243, 0]
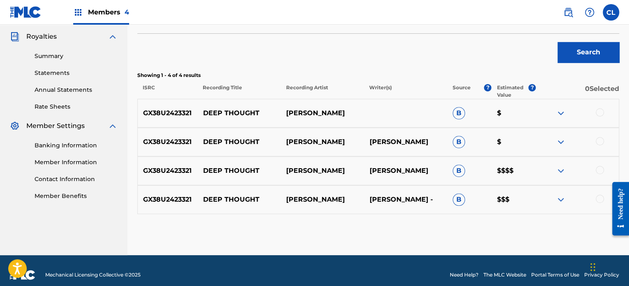
click at [600, 200] on div at bounding box center [600, 199] width 8 height 8
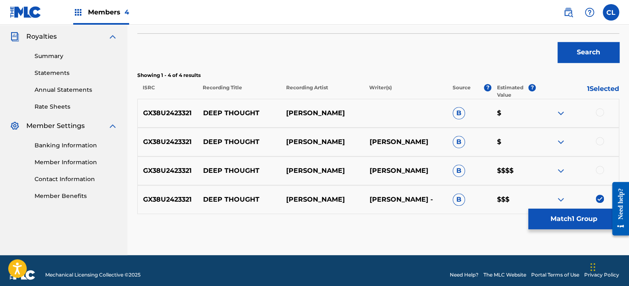
click at [600, 164] on div "GX38U2423321 DEEP THOUGHT [PERSON_NAME] B $$$$" at bounding box center [378, 170] width 482 height 29
click at [596, 140] on div at bounding box center [577, 142] width 83 height 10
click at [599, 140] on div at bounding box center [600, 141] width 8 height 8
click at [601, 169] on div at bounding box center [600, 170] width 8 height 8
click at [601, 109] on div at bounding box center [600, 112] width 8 height 8
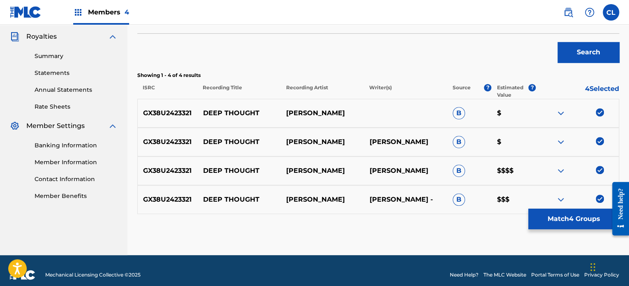
drag, startPoint x: 588, startPoint y: 229, endPoint x: 571, endPoint y: 221, distance: 18.8
click at [571, 221] on button "Match 4 Groups" at bounding box center [574, 219] width 91 height 21
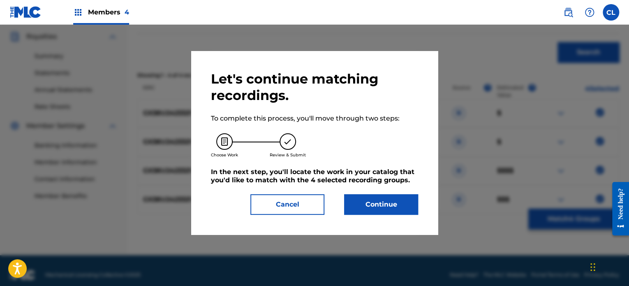
click at [571, 221] on div at bounding box center [314, 168] width 629 height 286
click at [401, 206] on button "Continue" at bounding box center [381, 204] width 74 height 21
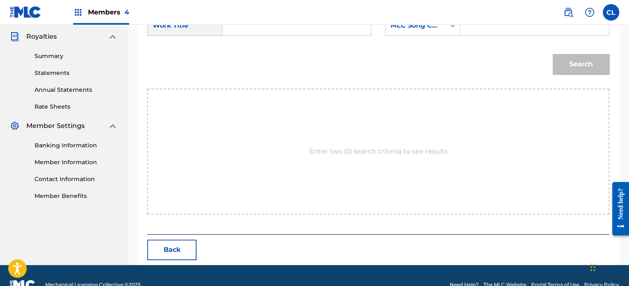
click at [502, 29] on input "Search Form" at bounding box center [535, 26] width 134 height 20
paste input "DS34QK"
type input "DS34QK"
click at [294, 26] on input "Search Form" at bounding box center [297, 26] width 134 height 20
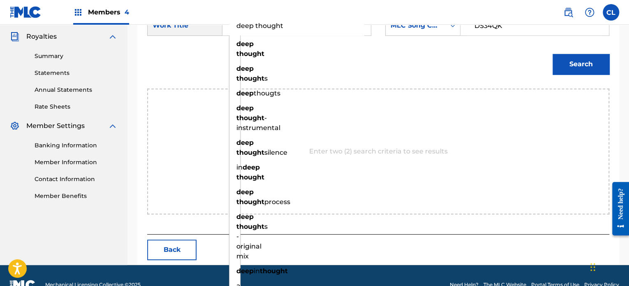
type input "deep thought"
click at [553, 54] on button "Search" at bounding box center [581, 64] width 57 height 21
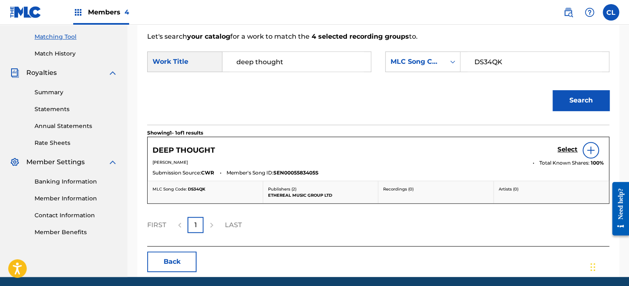
click at [562, 148] on h5 "Select" at bounding box center [568, 150] width 20 height 8
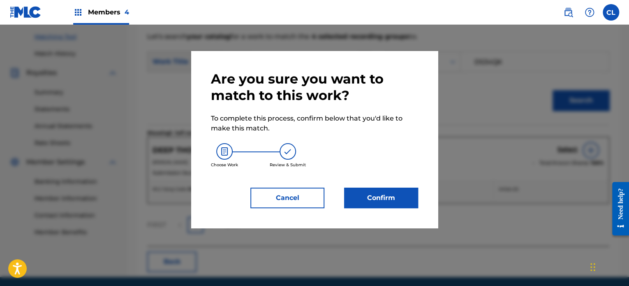
click at [384, 194] on button "Confirm" at bounding box center [381, 198] width 74 height 21
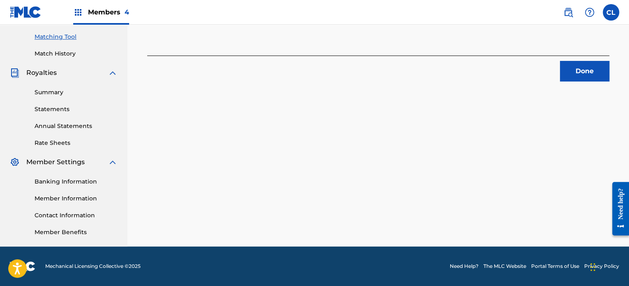
click at [579, 72] on button "Done" at bounding box center [584, 71] width 49 height 21
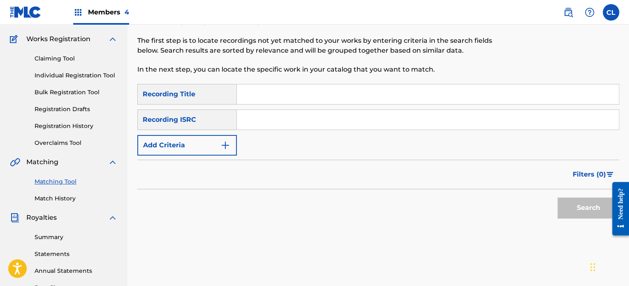
scroll to position [0, 0]
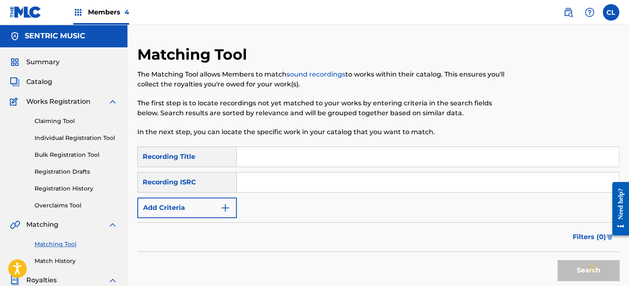
click at [264, 156] on input "Search Form" at bounding box center [428, 157] width 382 height 20
paste input "[GEOGRAPHIC_DATA]"
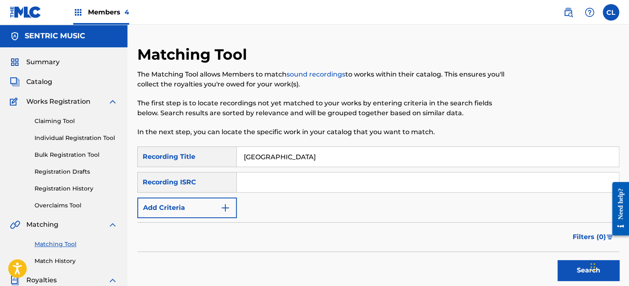
type input "[GEOGRAPHIC_DATA]"
click at [216, 210] on button "Add Criteria" at bounding box center [187, 207] width 100 height 21
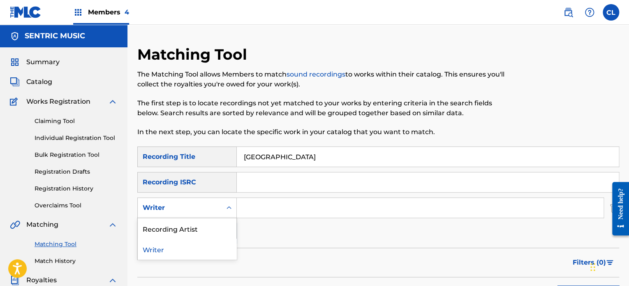
click at [208, 204] on div "Writer" at bounding box center [180, 208] width 74 height 10
click at [202, 226] on div "Recording Artist" at bounding box center [187, 228] width 99 height 21
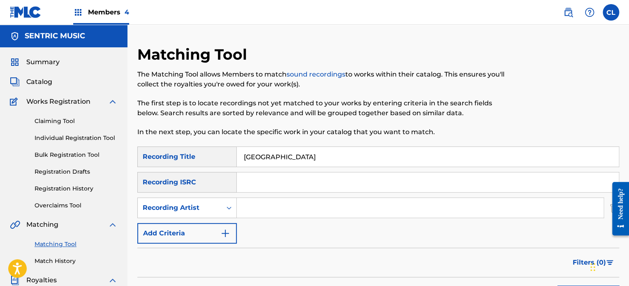
click at [268, 212] on input "Search Form" at bounding box center [420, 208] width 367 height 20
type input "[PERSON_NAME]"
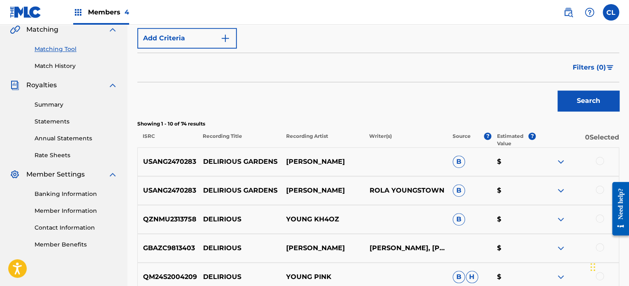
scroll to position [197, 0]
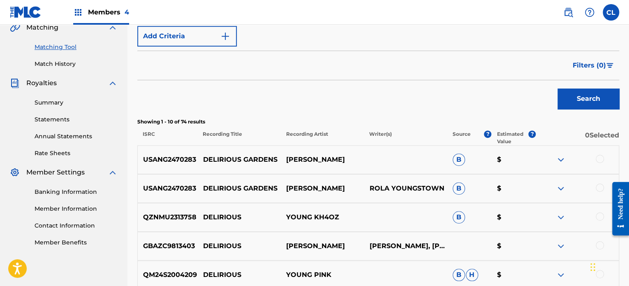
click at [600, 160] on div at bounding box center [600, 159] width 8 height 8
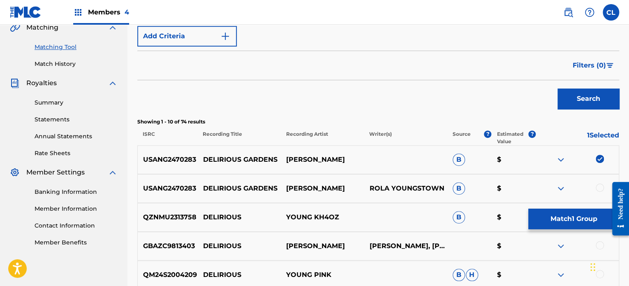
click at [600, 185] on div at bounding box center [600, 187] width 8 height 8
click at [564, 232] on div "GBAZC9813403 DELIRIOUS [PERSON_NAME] [PERSON_NAME] NEW, [PERSON_NAME] $" at bounding box center [378, 246] width 482 height 29
click at [582, 222] on button "Match 2 Groups" at bounding box center [574, 219] width 91 height 21
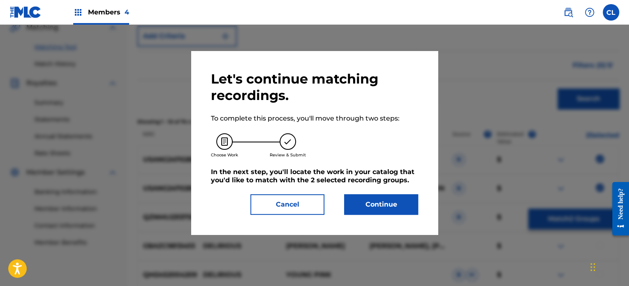
click at [403, 205] on button "Continue" at bounding box center [381, 204] width 74 height 21
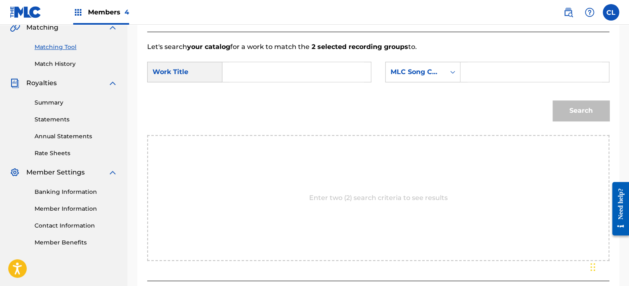
paste input "DS4OXB"
click at [487, 72] on input "Search Form" at bounding box center [535, 72] width 134 height 20
type input "DS4OXB"
click at [291, 76] on input "Search Form" at bounding box center [297, 72] width 134 height 20
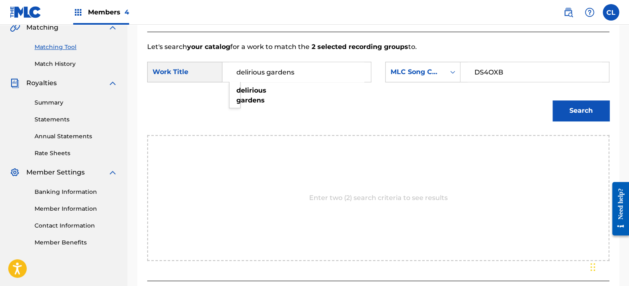
type input "delirious gardens"
click at [553, 100] on button "Search" at bounding box center [581, 110] width 57 height 21
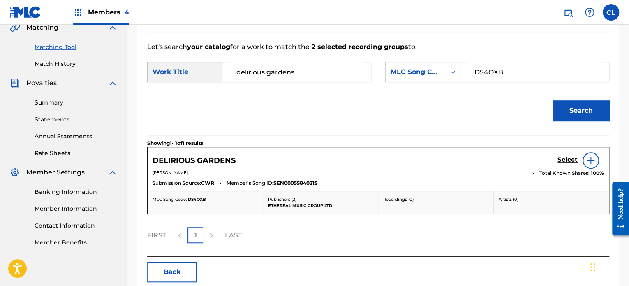
click at [566, 159] on h5 "Select" at bounding box center [568, 160] width 20 height 8
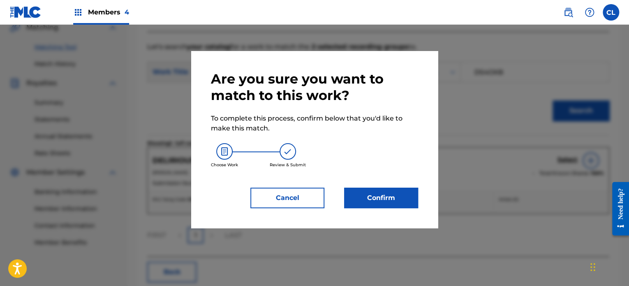
click at [364, 197] on button "Confirm" at bounding box center [381, 198] width 74 height 21
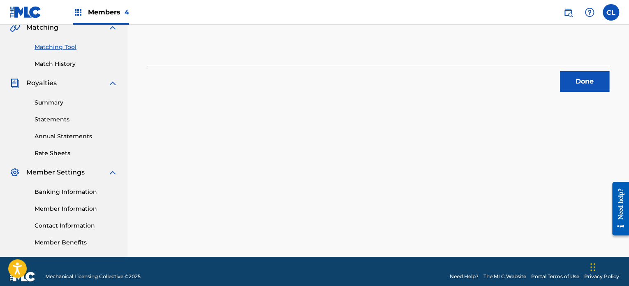
click at [576, 79] on button "Done" at bounding box center [584, 81] width 49 height 21
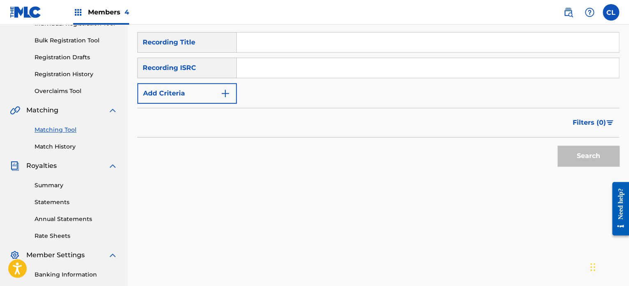
scroll to position [109, 0]
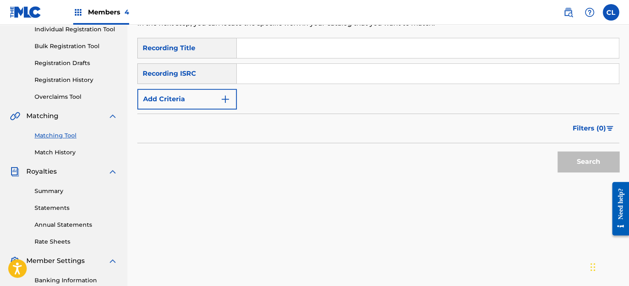
click at [267, 49] on input "Search Form" at bounding box center [428, 48] width 382 height 20
paste input "Desire"
type input "Desire"
click at [246, 72] on input "Search Form" at bounding box center [428, 74] width 382 height 20
click at [222, 96] on img "Search Form" at bounding box center [225, 99] width 10 height 10
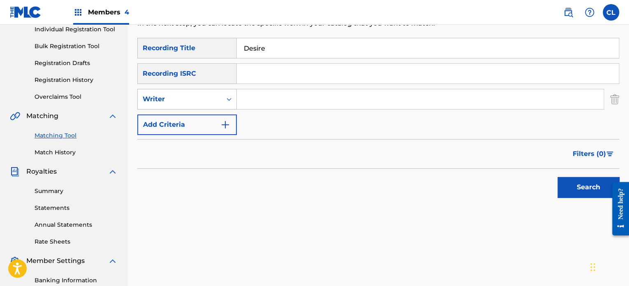
click at [204, 99] on div "Writer" at bounding box center [180, 99] width 74 height 10
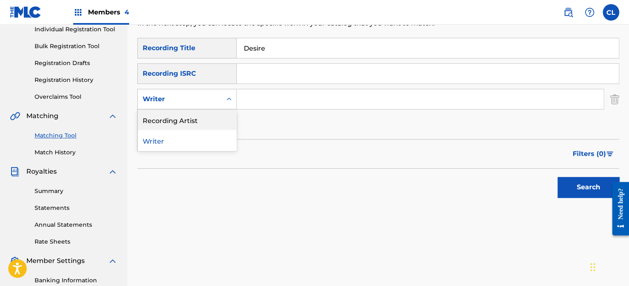
click at [202, 119] on div "Recording Artist" at bounding box center [187, 119] width 99 height 21
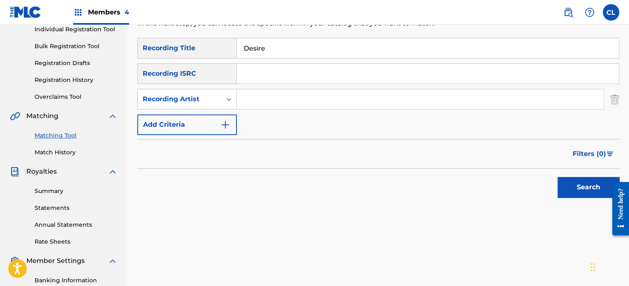
click at [292, 91] on input "Search Form" at bounding box center [420, 99] width 367 height 20
type input "[PERSON_NAME]"
click at [558, 177] on button "Search" at bounding box center [589, 187] width 62 height 21
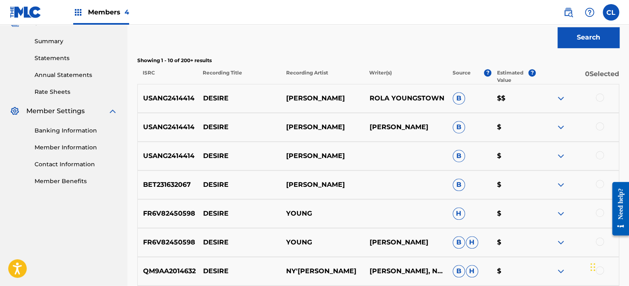
scroll to position [262, 0]
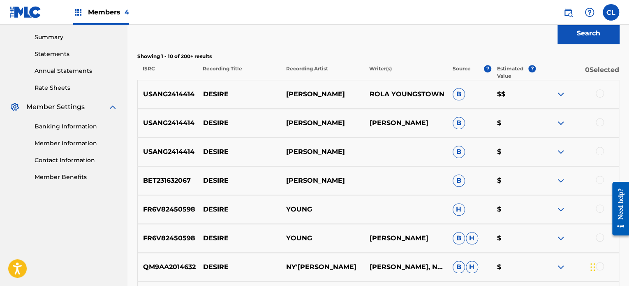
click at [598, 150] on div at bounding box center [600, 151] width 8 height 8
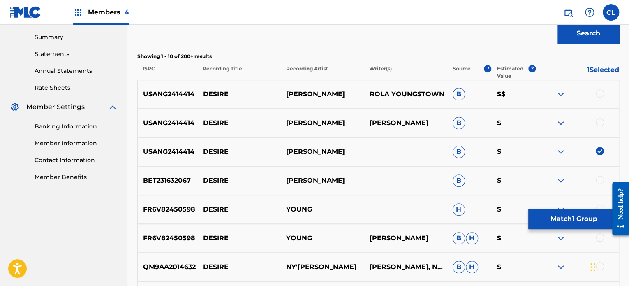
click at [599, 125] on div at bounding box center [600, 122] width 8 height 8
click at [600, 88] on div "USANG2414414 DESIRE [PERSON_NAME] ROLA YOUNGSTOWN B $$" at bounding box center [378, 94] width 482 height 29
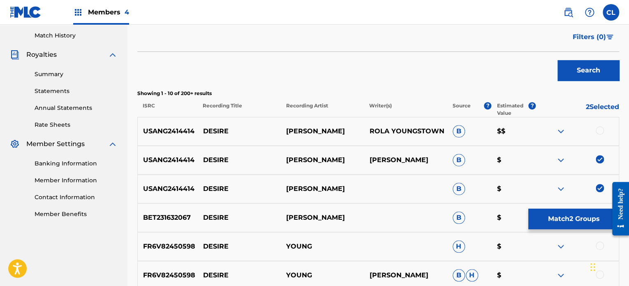
scroll to position [199, 0]
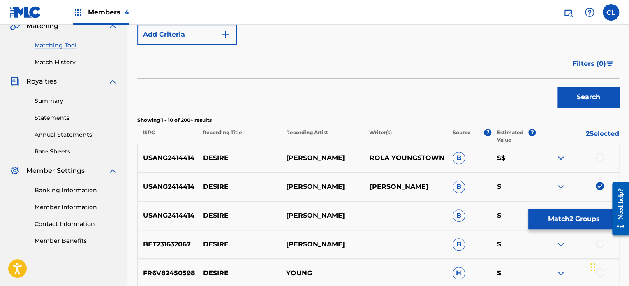
click at [544, 219] on button "Match 2 Groups" at bounding box center [574, 219] width 91 height 21
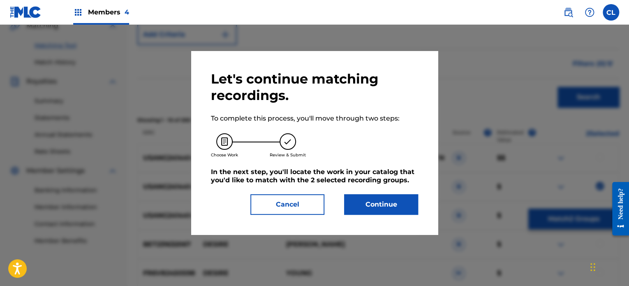
click at [280, 194] on button "Cancel" at bounding box center [287, 204] width 74 height 21
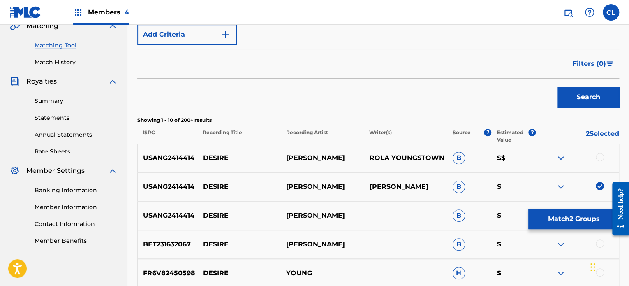
click at [597, 153] on div at bounding box center [577, 158] width 83 height 10
click at [600, 156] on div at bounding box center [600, 157] width 8 height 8
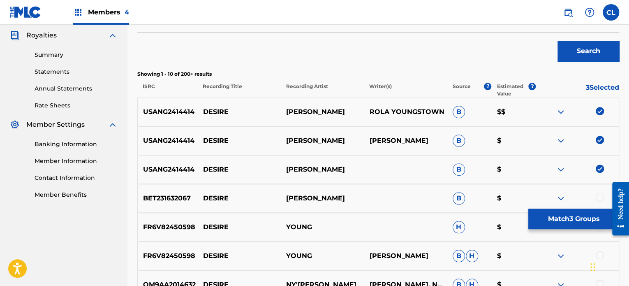
scroll to position [248, 0]
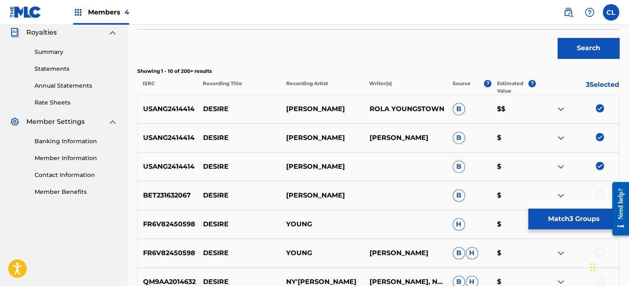
click at [591, 220] on button "Match 3 Groups" at bounding box center [574, 219] width 91 height 21
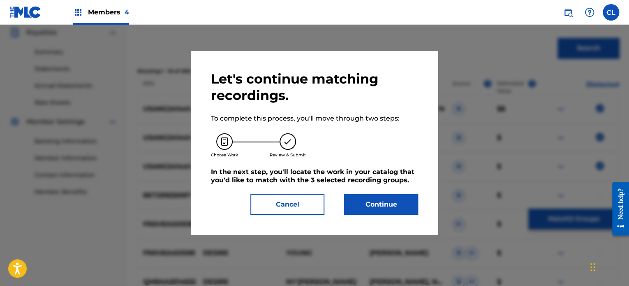
click at [398, 205] on button "Continue" at bounding box center [381, 204] width 74 height 21
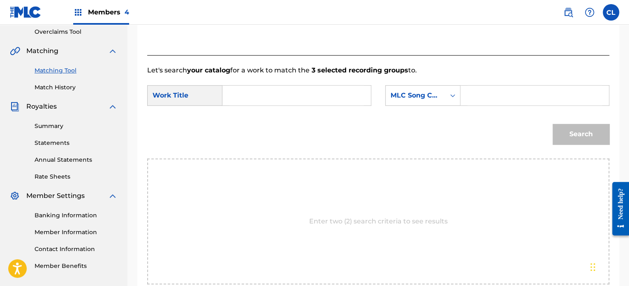
scroll to position [169, 0]
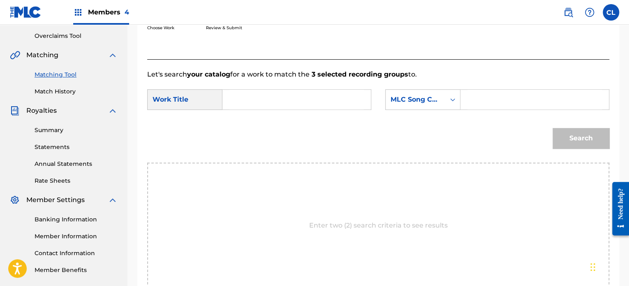
click at [489, 96] on input "Search Form" at bounding box center [535, 100] width 134 height 20
paste input "DS34L8"
type input "DS34L8"
click at [294, 95] on input "Search Form" at bounding box center [297, 100] width 134 height 20
type input "desire"
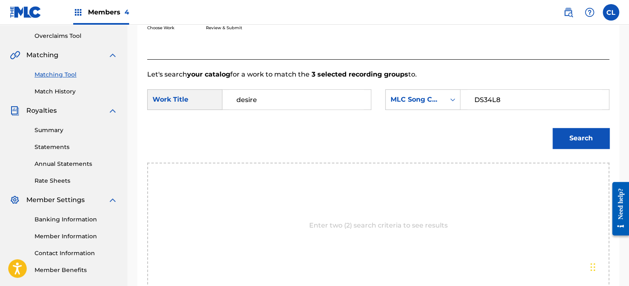
click at [553, 128] on button "Search" at bounding box center [581, 138] width 57 height 21
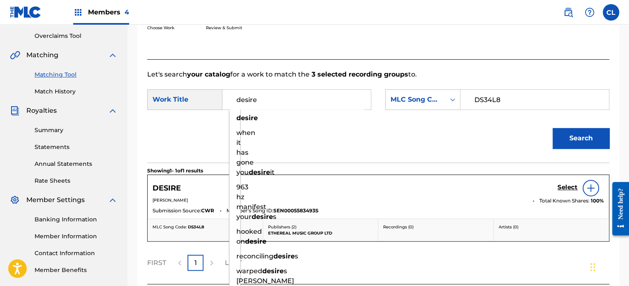
click at [563, 184] on h5 "Select" at bounding box center [568, 187] width 20 height 8
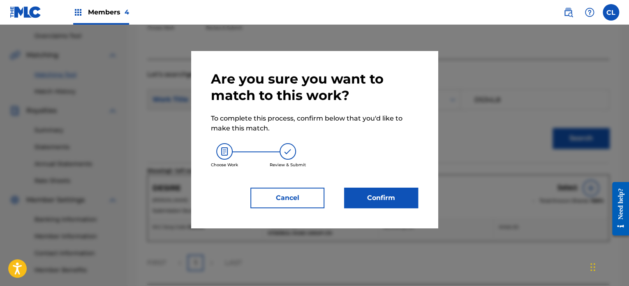
click at [370, 202] on button "Confirm" at bounding box center [381, 198] width 74 height 21
